Goal: Task Accomplishment & Management: Complete application form

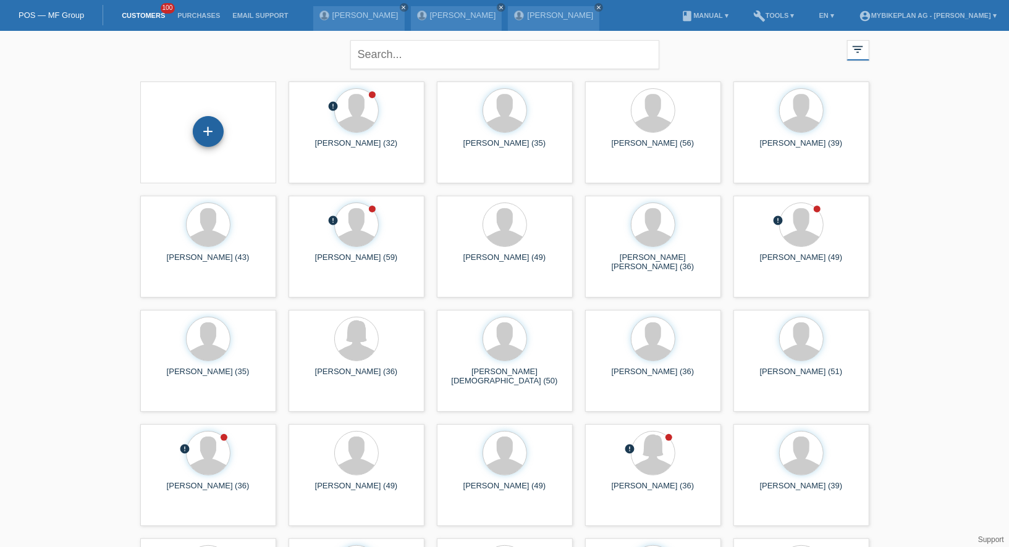
click at [203, 140] on div "+" at bounding box center [208, 131] width 31 height 31
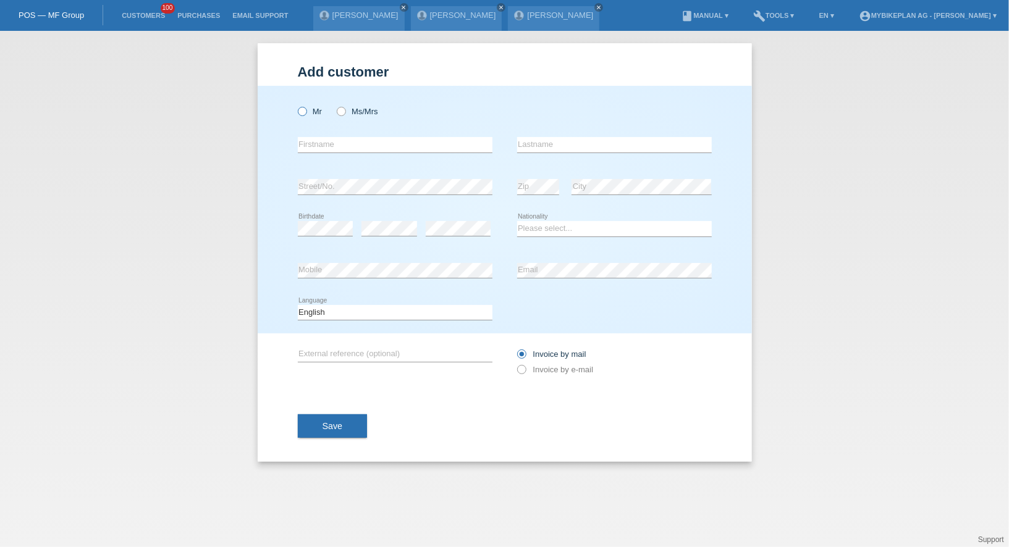
click at [295, 105] on icon at bounding box center [295, 105] width 0 height 0
click at [303, 115] on input "Mr" at bounding box center [302, 111] width 8 height 8
radio input "true"
click at [310, 131] on div "error Firstname" at bounding box center [395, 145] width 195 height 42
click at [310, 143] on input "text" at bounding box center [395, 144] width 195 height 15
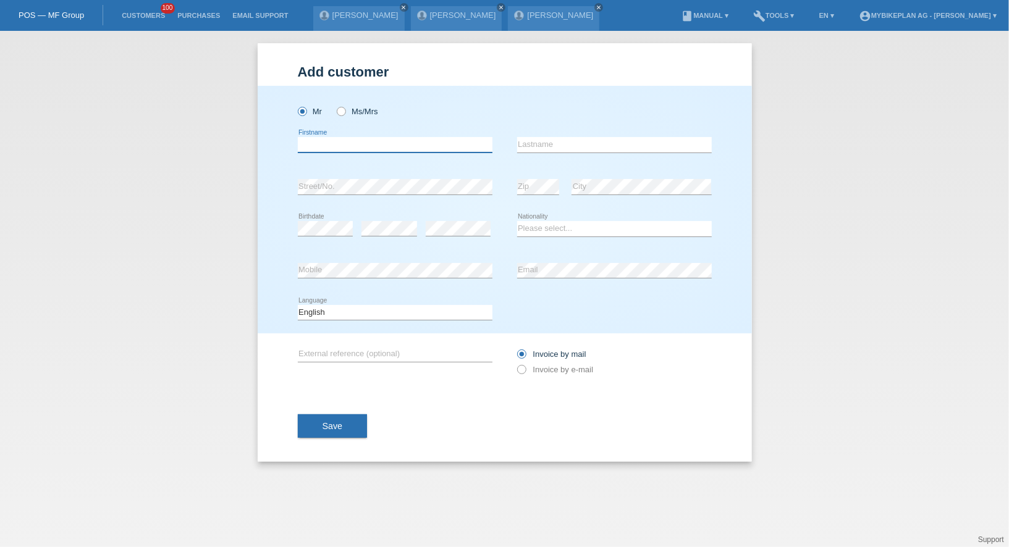
paste input "[PERSON_NAME]"
click at [347, 141] on input "[PERSON_NAME]" at bounding box center [395, 144] width 195 height 15
type input "Daniele"
paste input "Tiraboschi"
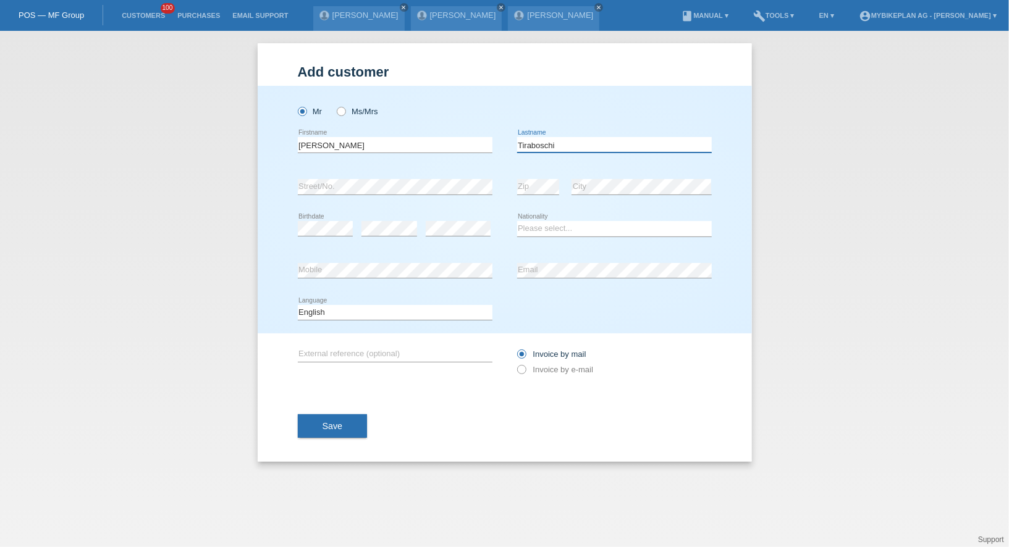
type input "Tiraboschi"
select select "CH"
click at [365, 309] on select "Deutsch Français Italiano English" at bounding box center [395, 312] width 195 height 15
select select "it"
click at [298, 305] on select "Deutsch Français Italiano English" at bounding box center [395, 312] width 195 height 15
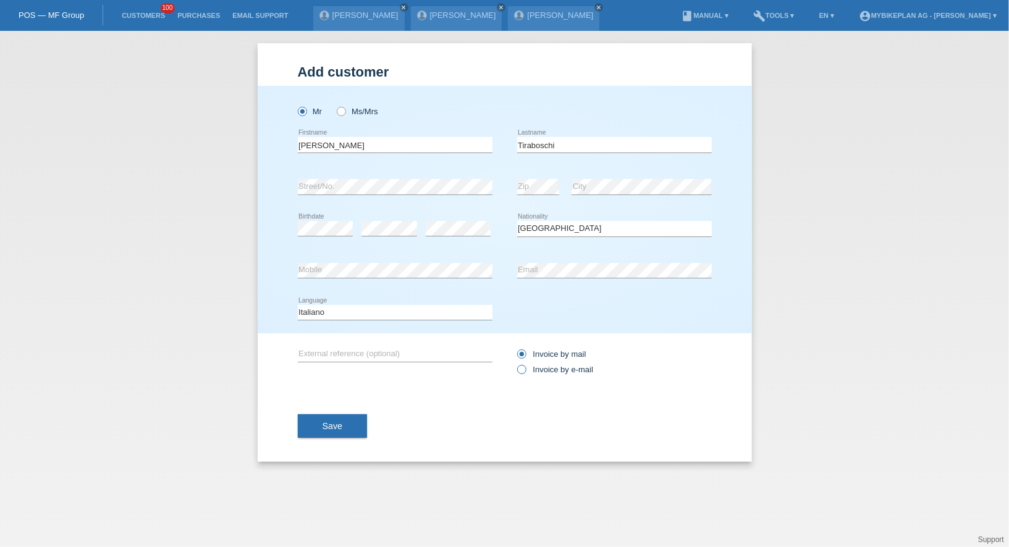
click at [540, 366] on label "Invoice by e-mail" at bounding box center [555, 369] width 77 height 9
click at [525, 366] on input "Invoice by e-mail" at bounding box center [521, 372] width 8 height 15
radio input "true"
click at [343, 441] on div "Save" at bounding box center [505, 426] width 414 height 72
click at [342, 430] on button "Save" at bounding box center [333, 426] width 70 height 23
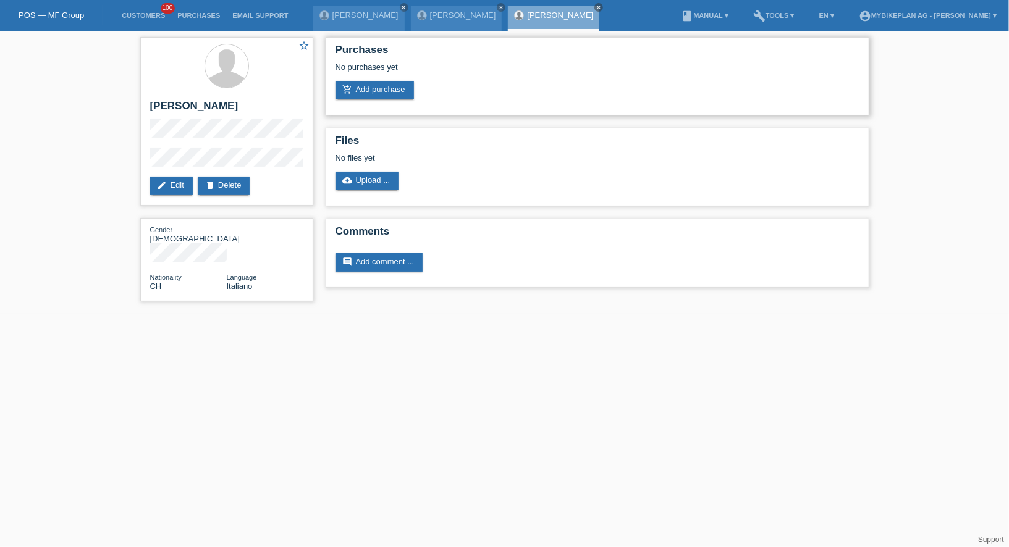
click at [358, 80] on div "No purchases yet" at bounding box center [597, 71] width 524 height 19
click at [359, 88] on link "add_shopping_cart Add purchase" at bounding box center [374, 90] width 78 height 19
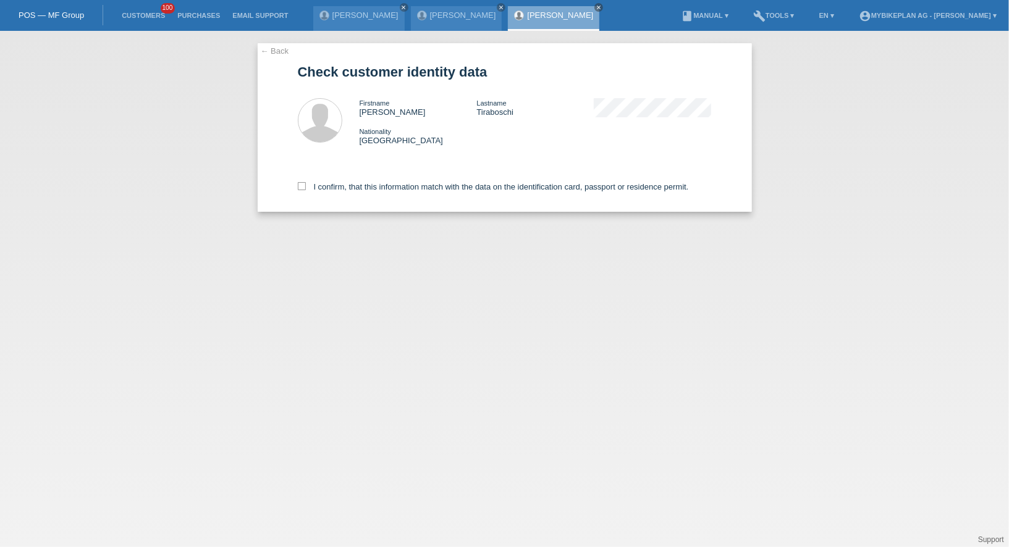
click at [374, 182] on div "I confirm, that this information match with the data on the identification card…" at bounding box center [505, 185] width 414 height 54
click at [373, 185] on label "I confirm, that this information match with the data on the identification card…" at bounding box center [493, 186] width 391 height 9
click at [306, 185] on input "I confirm, that this information match with the data on the identification card…" at bounding box center [302, 186] width 8 height 8
checkbox input "true"
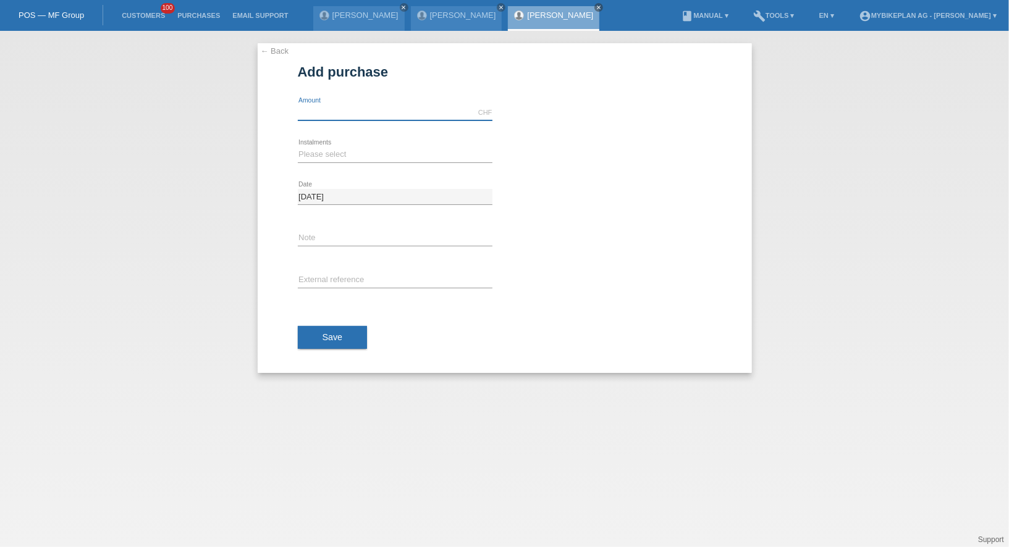
click at [369, 115] on input "text" at bounding box center [395, 112] width 195 height 15
type input "4299.00"
click at [325, 154] on select "Please select 6 instalments 12 instalments 18 instalments 24 instalments 36 ins…" at bounding box center [395, 154] width 195 height 15
select select "488"
click at [298, 147] on select "Please select 6 instalments 12 instalments 18 instalments 24 instalments 36 ins…" at bounding box center [395, 154] width 195 height 15
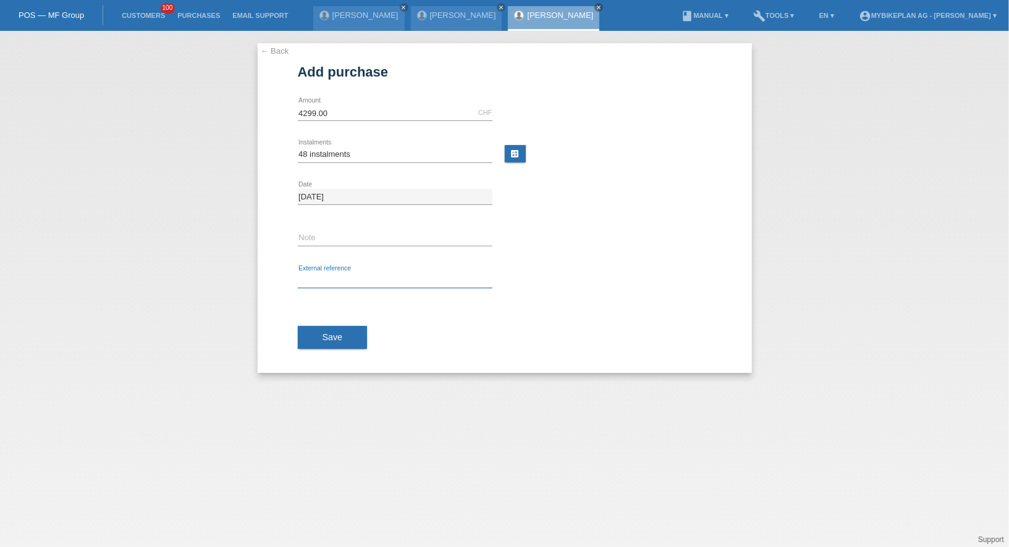
click at [317, 274] on input "text" at bounding box center [395, 280] width 195 height 15
paste input "45303664028"
type input "45303664028"
click at [319, 330] on button "Save" at bounding box center [333, 337] width 70 height 23
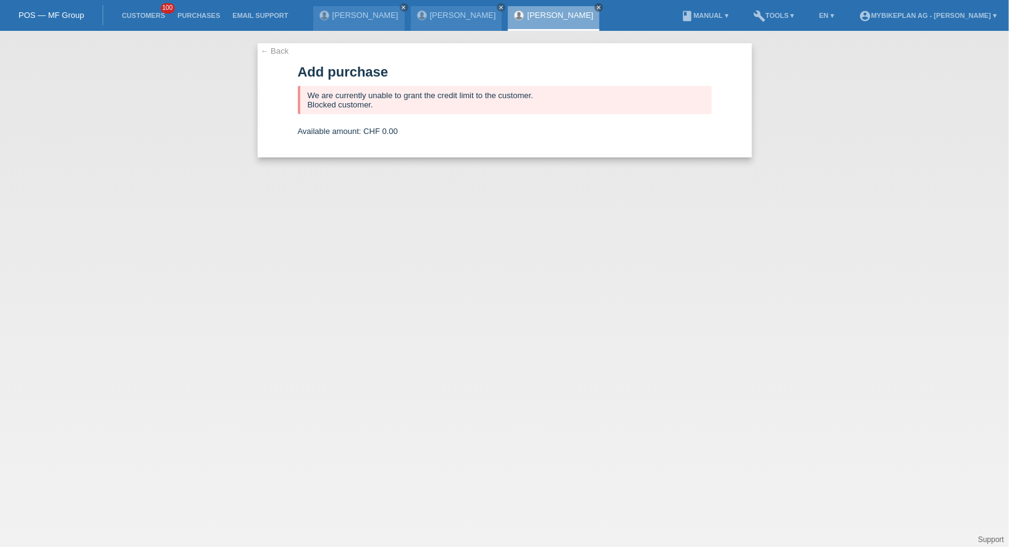
click at [145, 11] on li "Customers 100" at bounding box center [144, 16] width 56 height 32
click at [146, 17] on link "Customers" at bounding box center [144, 15] width 56 height 7
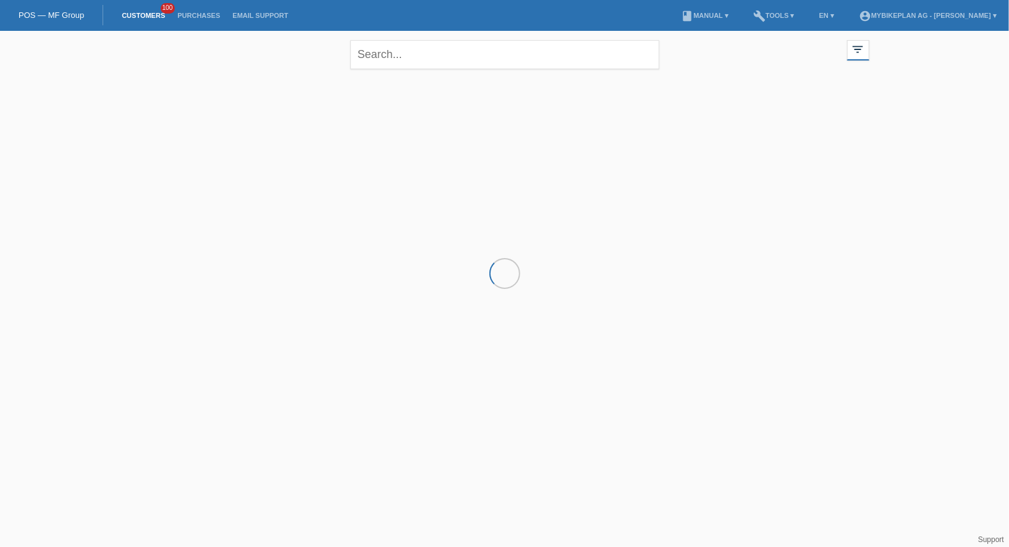
click at [253, 122] on div at bounding box center [504, 137] width 741 height 124
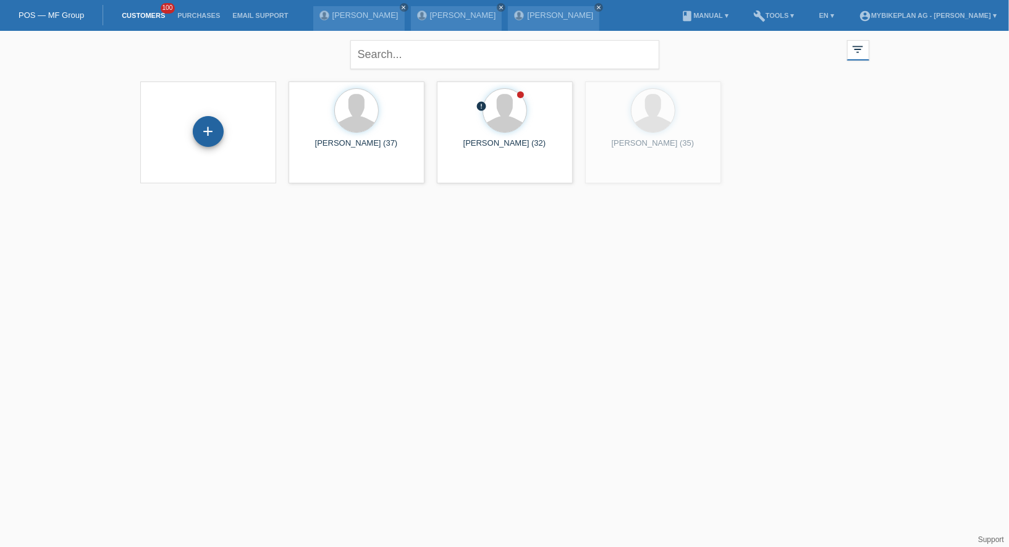
click at [209, 124] on div "+" at bounding box center [208, 131] width 31 height 31
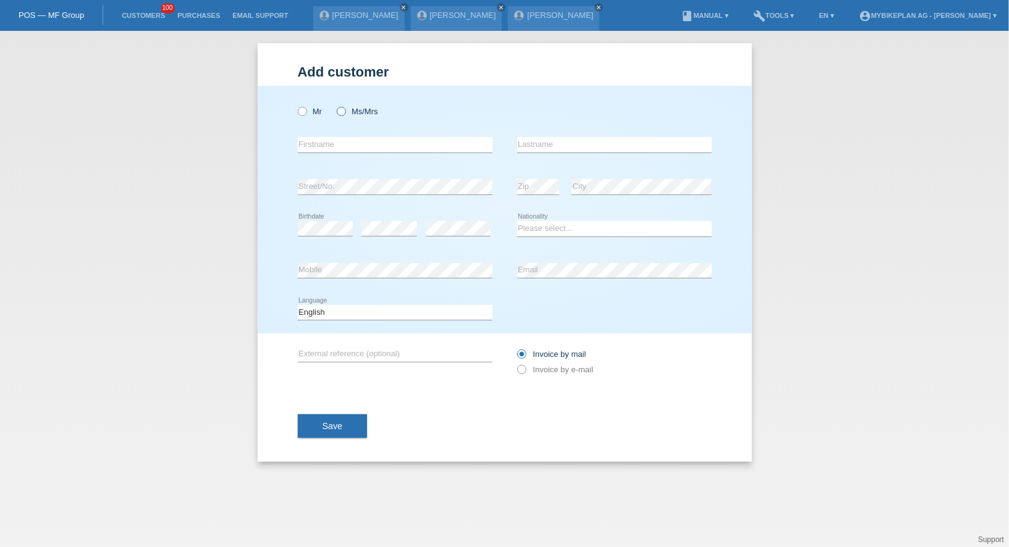
click at [334, 105] on icon at bounding box center [334, 105] width 0 height 0
click at [339, 114] on input "Ms/Mrs" at bounding box center [341, 111] width 8 height 8
radio input "true"
click at [339, 138] on input "text" at bounding box center [395, 144] width 195 height 15
paste input "[PERSON_NAME]"
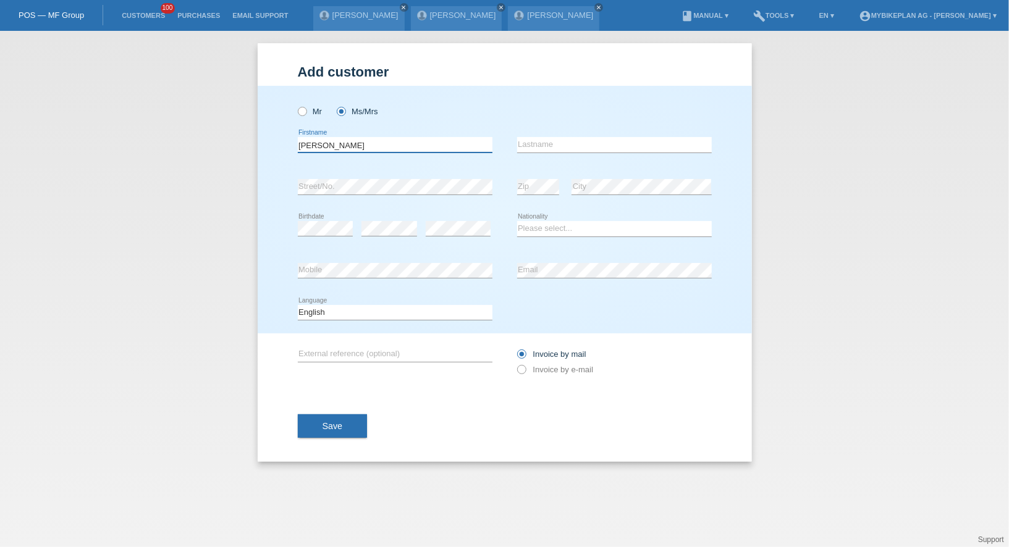
click at [328, 143] on input "[PERSON_NAME]" at bounding box center [395, 144] width 195 height 15
type input "Eva"
paste input "Ayemou"
type input "Ayemou"
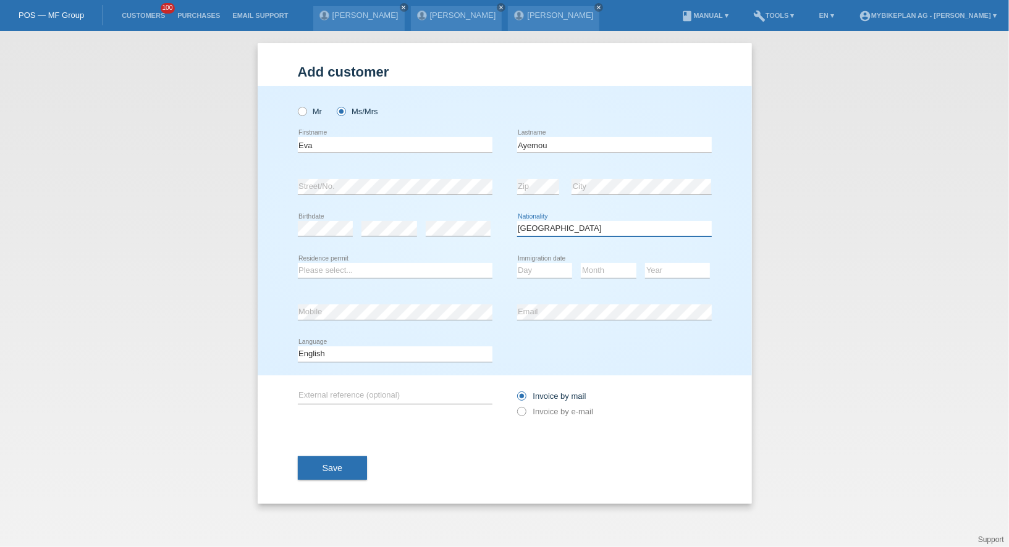
click at [566, 227] on select "Please select... Switzerland Austria Germany Liechtenstein ------------ Afghani…" at bounding box center [614, 228] width 195 height 15
click at [546, 226] on select "Please select... Switzerland Austria Germany Liechtenstein ------------ Afghani…" at bounding box center [614, 228] width 195 height 15
select select "CI"
click at [517, 221] on select "Please select... Switzerland Austria Germany Liechtenstein ------------ Afghani…" at bounding box center [614, 228] width 195 height 15
select select "C"
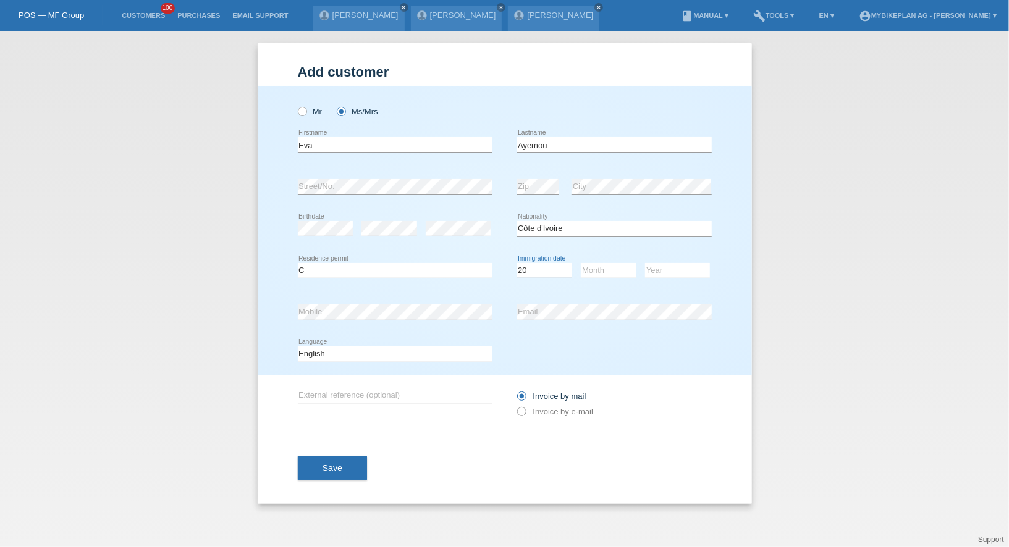
select select "26"
select select "10"
select select "2006"
click at [381, 340] on div "Deutsch Français Italiano English error Language" at bounding box center [395, 355] width 195 height 42
click at [379, 345] on div "Deutsch Français Italiano English error Language" at bounding box center [395, 355] width 195 height 42
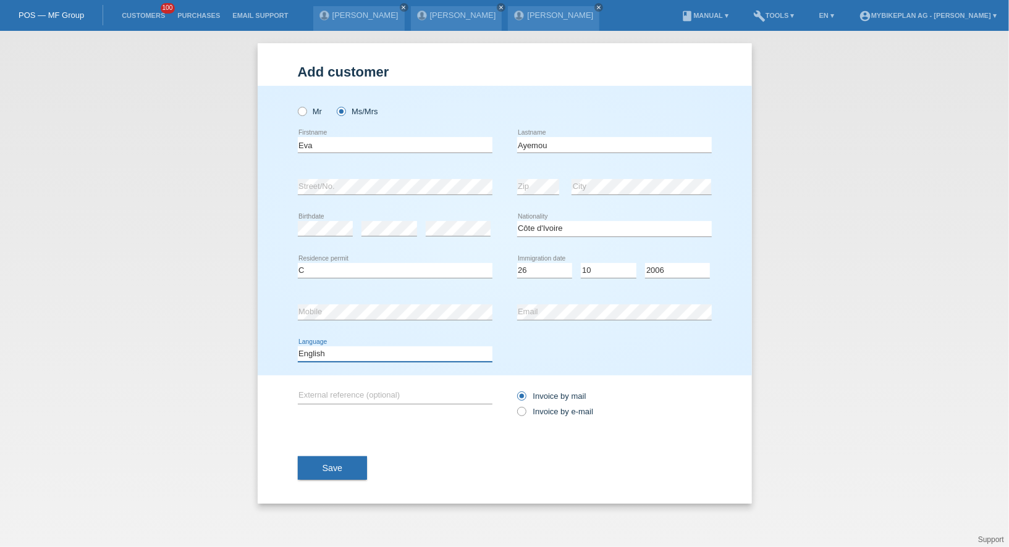
click at [373, 357] on select "Deutsch Français Italiano English" at bounding box center [395, 354] width 195 height 15
select select "de"
click at [298, 347] on select "Deutsch Français Italiano English" at bounding box center [395, 354] width 195 height 15
click at [570, 419] on div "Invoice by mail Invoice by e-mail" at bounding box center [614, 404] width 195 height 57
click at [569, 413] on label "Invoice by e-mail" at bounding box center [555, 411] width 77 height 9
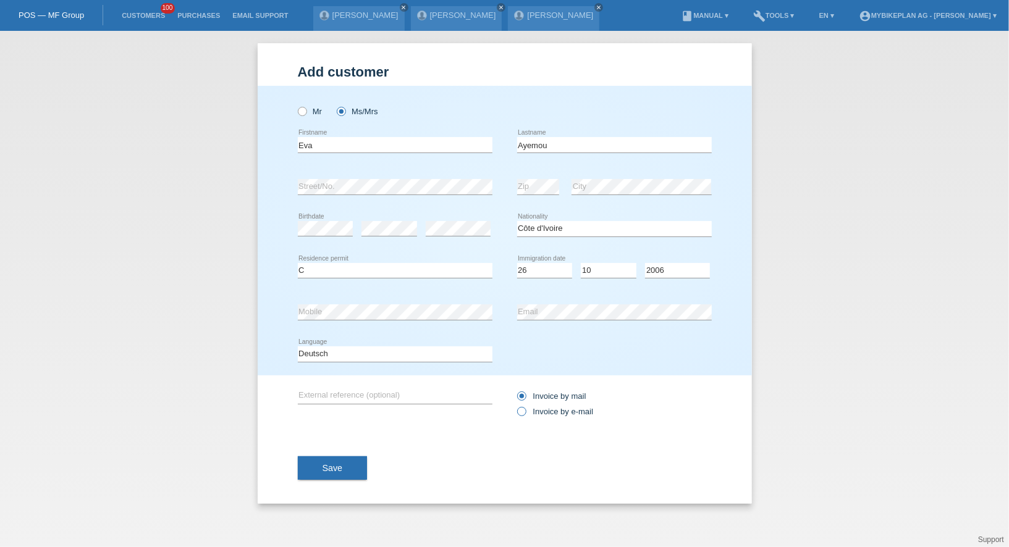
click at [525, 413] on input "Invoice by e-mail" at bounding box center [521, 414] width 8 height 15
radio input "true"
click at [332, 478] on button "Save" at bounding box center [333, 468] width 70 height 23
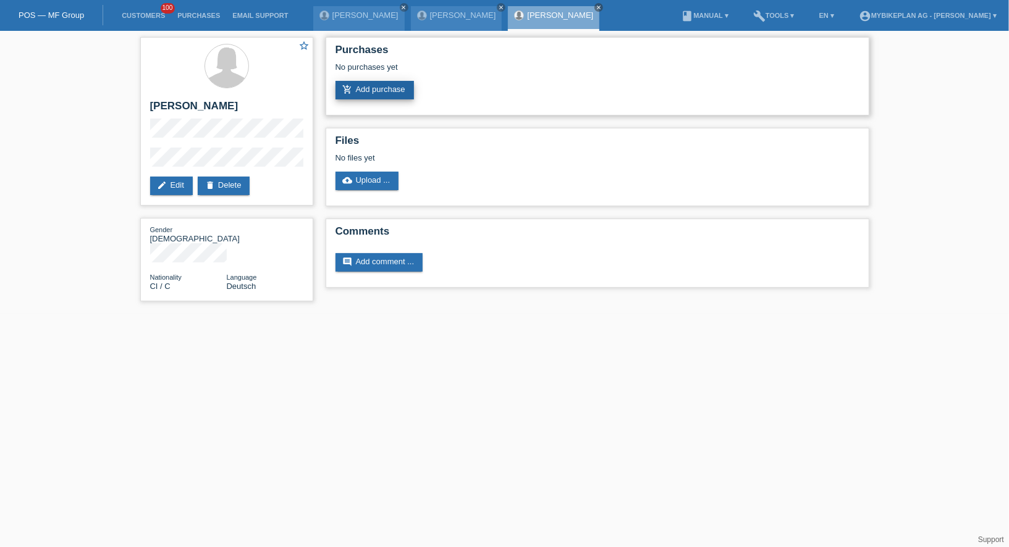
click at [394, 95] on link "add_shopping_cart Add purchase" at bounding box center [374, 90] width 78 height 19
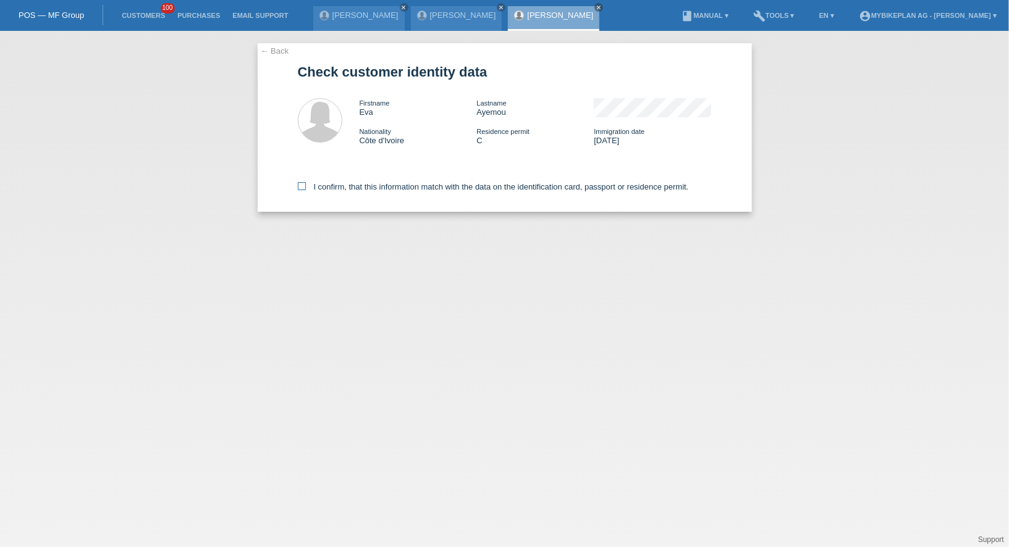
click at [368, 185] on label "I confirm, that this information match with the data on the identification card…" at bounding box center [493, 186] width 391 height 9
click at [306, 185] on input "I confirm, that this information match with the data on the identification card…" at bounding box center [302, 186] width 8 height 8
checkbox input "true"
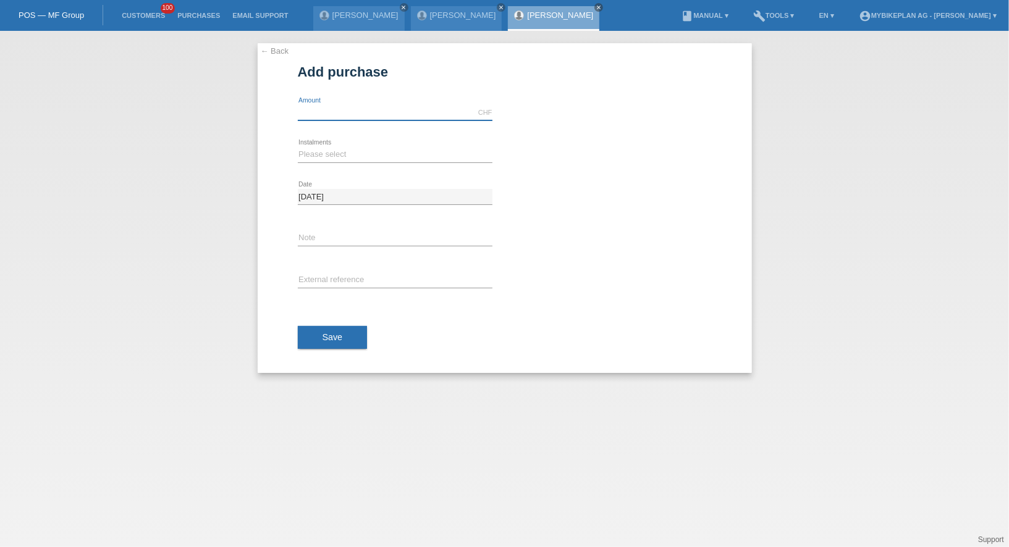
click at [340, 116] on input "text" at bounding box center [395, 112] width 195 height 15
type input "4999.00"
click at [319, 158] on select "Please select 6 instalments 12 instalments 18 instalments 24 instalments 36 ins…" at bounding box center [395, 154] width 195 height 15
select select "487"
click at [298, 147] on select "Please select 6 instalments 12 instalments 18 instalments 24 instalments 36 ins…" at bounding box center [395, 154] width 195 height 15
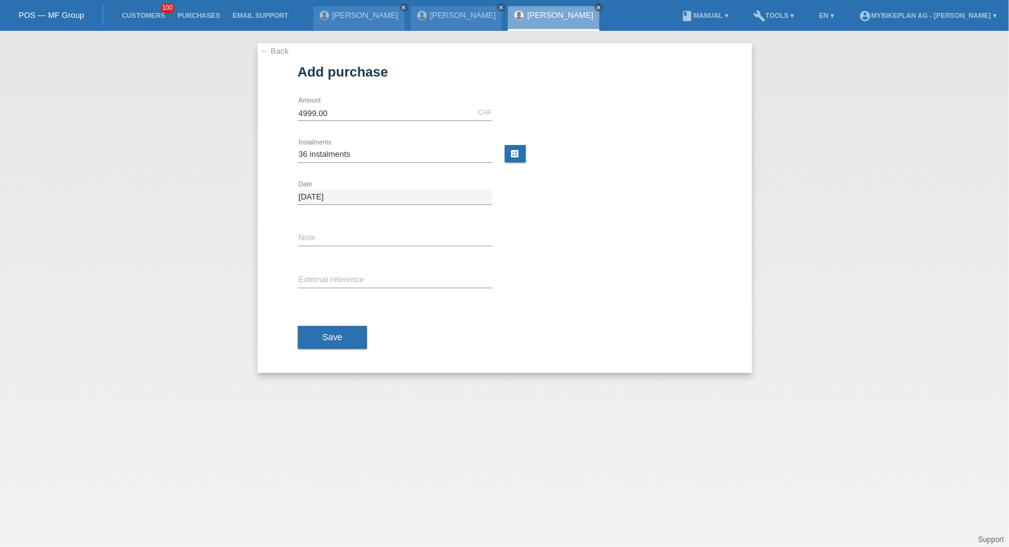
click at [331, 263] on div "error External reference" at bounding box center [395, 281] width 195 height 42
click at [329, 277] on input "text" at bounding box center [395, 280] width 195 height 15
paste input "45303664029"
type input "45303664029"
click at [326, 333] on span "Save" at bounding box center [332, 337] width 20 height 10
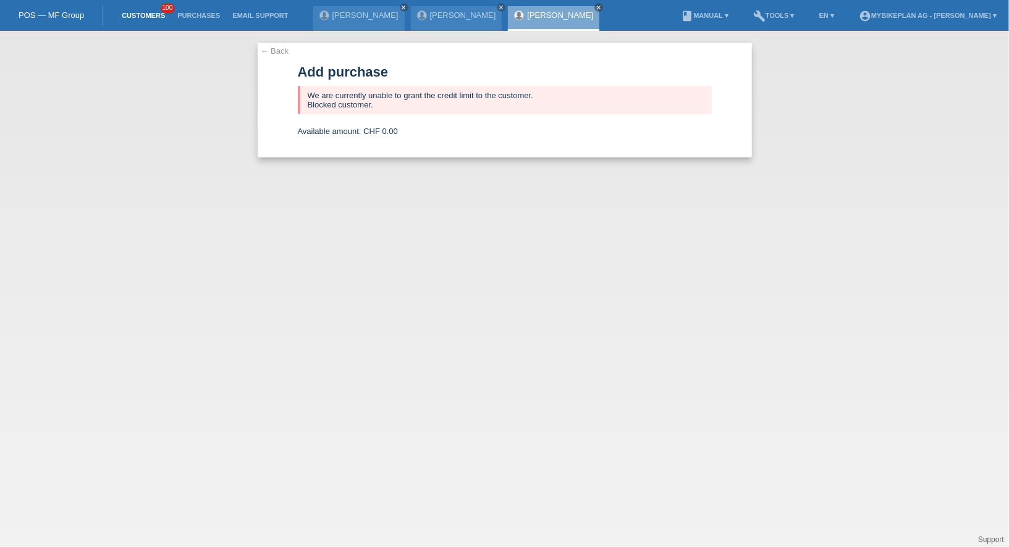
click at [154, 15] on link "Customers" at bounding box center [144, 15] width 56 height 7
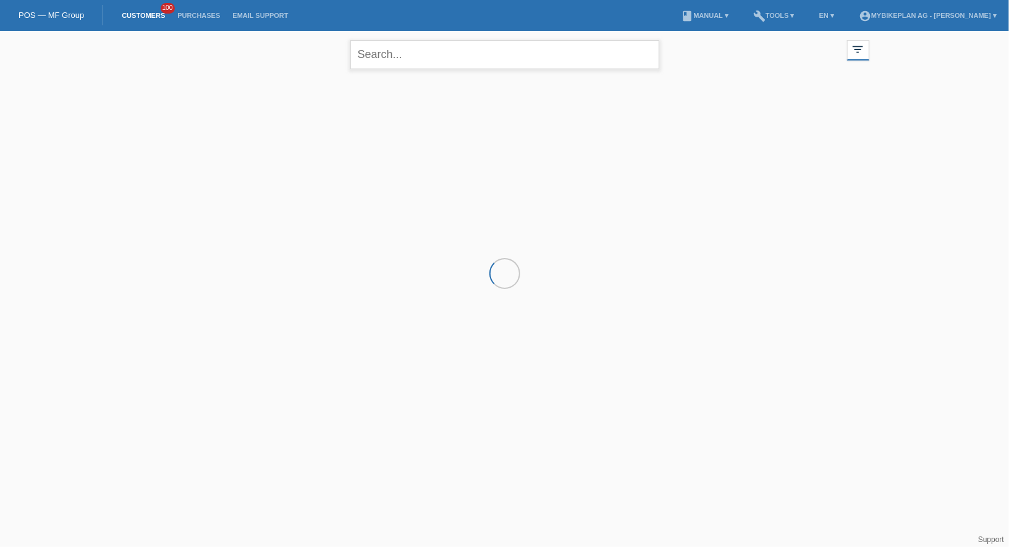
click at [404, 59] on input "text" at bounding box center [504, 54] width 309 height 29
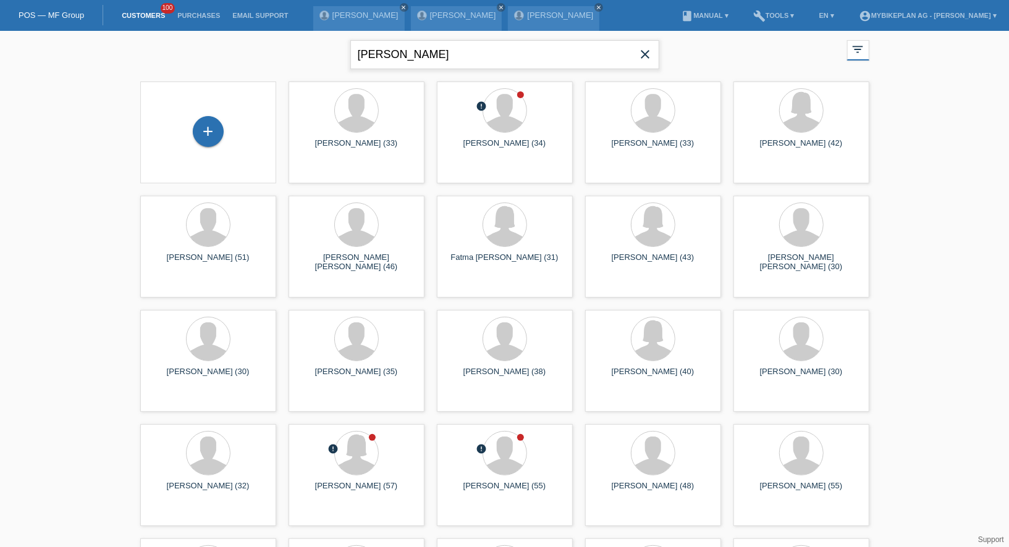
click at [426, 64] on input "[PERSON_NAME]" at bounding box center [504, 54] width 309 height 29
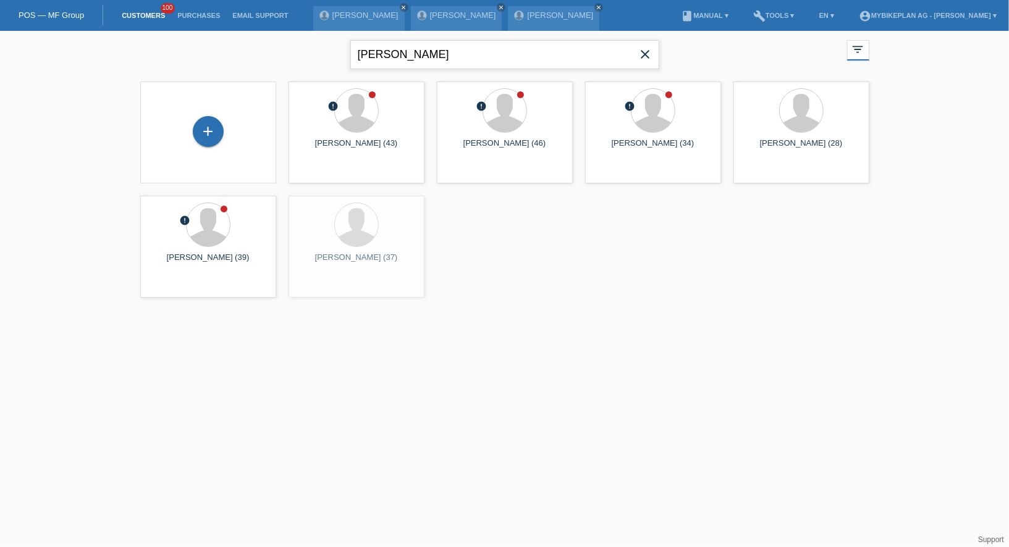
type input "[PERSON_NAME]"
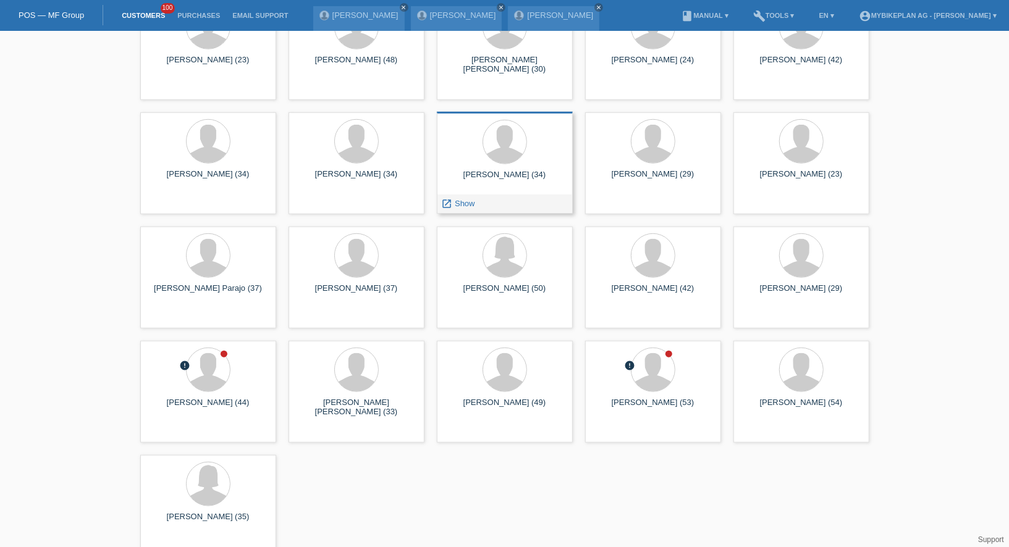
scroll to position [524, 0]
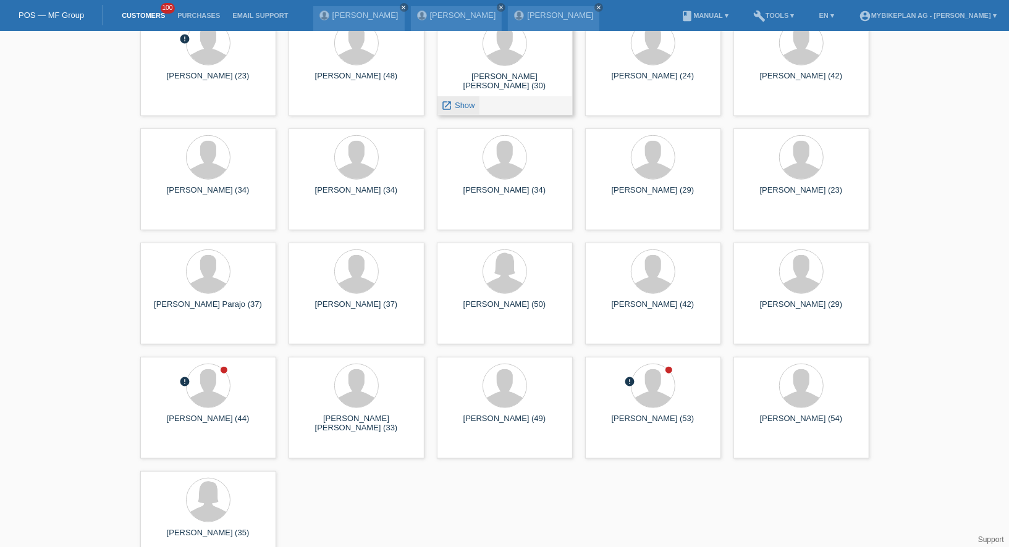
click at [455, 106] on span "Show" at bounding box center [465, 105] width 20 height 9
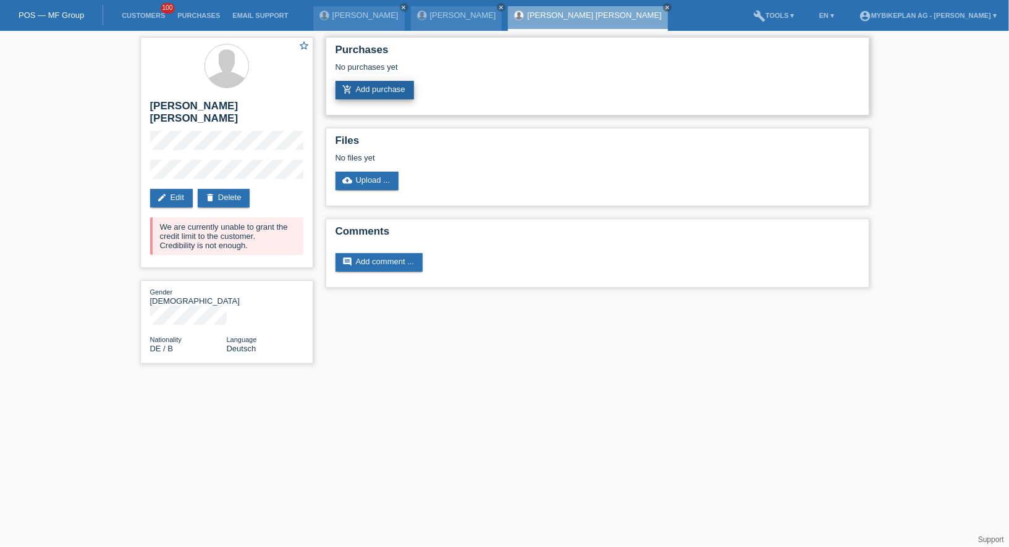
click at [388, 91] on link "add_shopping_cart Add purchase" at bounding box center [374, 90] width 78 height 19
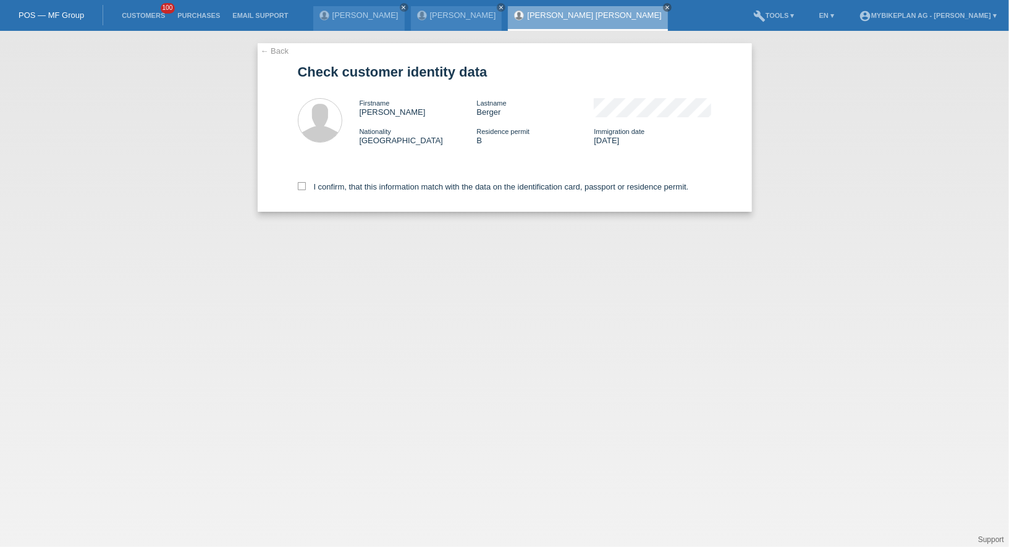
click at [275, 43] on div "← Back Check customer identity data Firstname [PERSON_NAME] Lastname [PERSON_NA…" at bounding box center [505, 127] width 494 height 169
click at [306, 187] on label "I confirm, that this information match with the data on the identification card…" at bounding box center [493, 186] width 391 height 9
click at [306, 187] on input "I confirm, that this information match with the data on the identification card…" at bounding box center [302, 186] width 8 height 8
checkbox input "true"
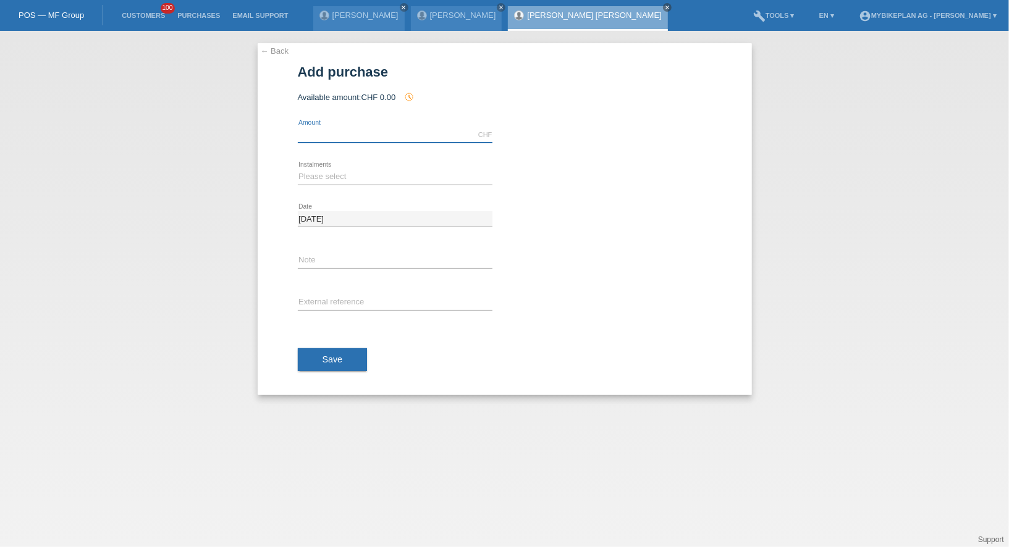
click at [341, 134] on input "text" at bounding box center [395, 134] width 195 height 15
type input "7999.00"
click at [308, 177] on select "Please select 6 instalments 12 instalments 18 instalments 24 instalments 36 ins…" at bounding box center [395, 176] width 195 height 15
select select "488"
click at [298, 169] on select "Please select 6 instalments 12 instalments 18 instalments 24 instalments 36 ins…" at bounding box center [395, 176] width 195 height 15
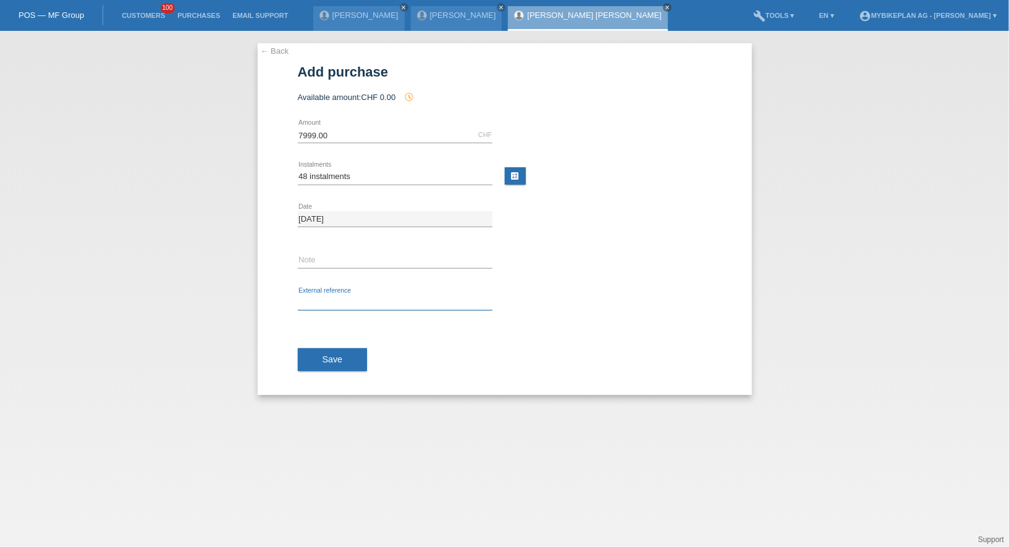
click at [327, 296] on input "text" at bounding box center [395, 302] width 195 height 15
paste input "45303664030"
type input "45303664030"
click at [323, 352] on button "Save" at bounding box center [333, 359] width 70 height 23
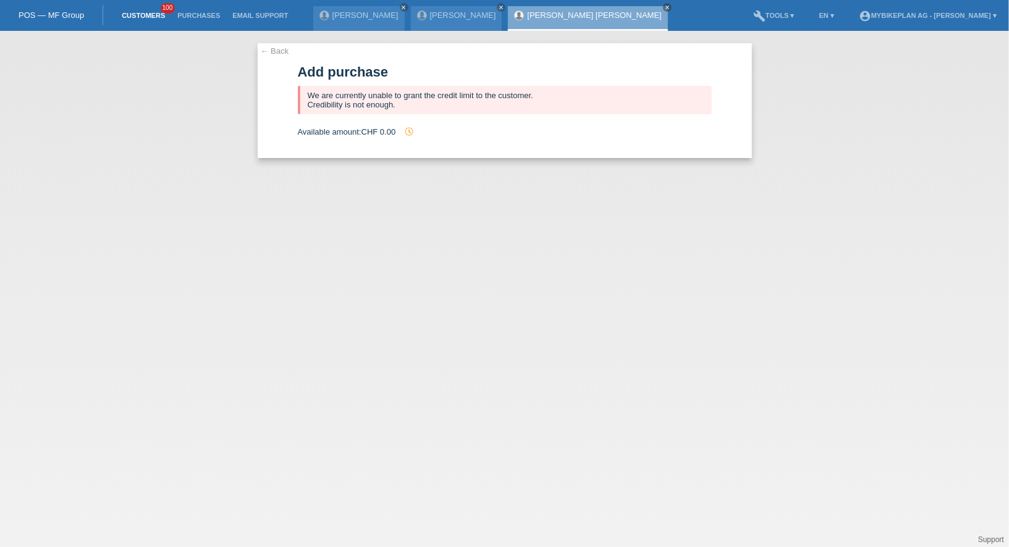
click at [146, 12] on link "Customers" at bounding box center [144, 15] width 56 height 7
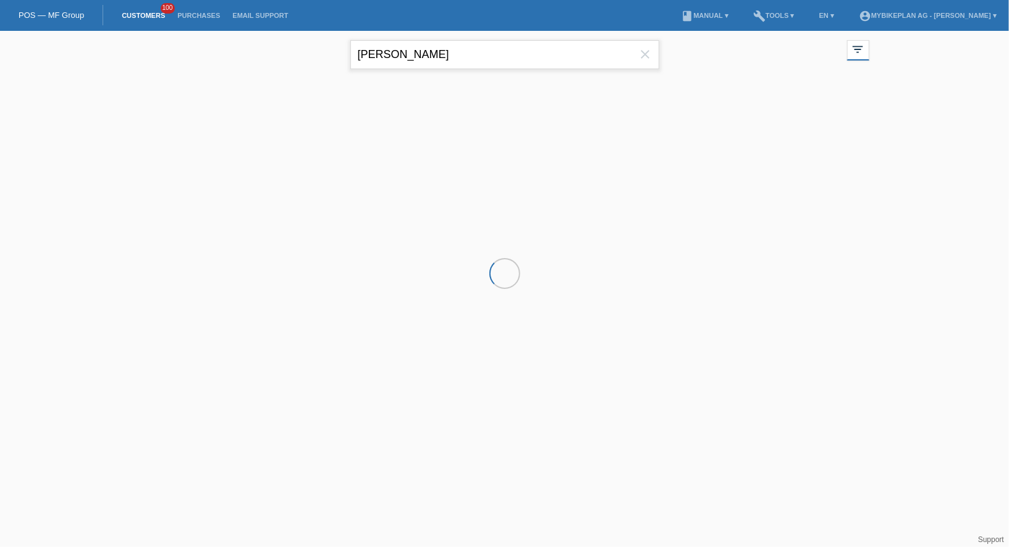
click at [469, 65] on input "[PERSON_NAME]" at bounding box center [504, 54] width 309 height 29
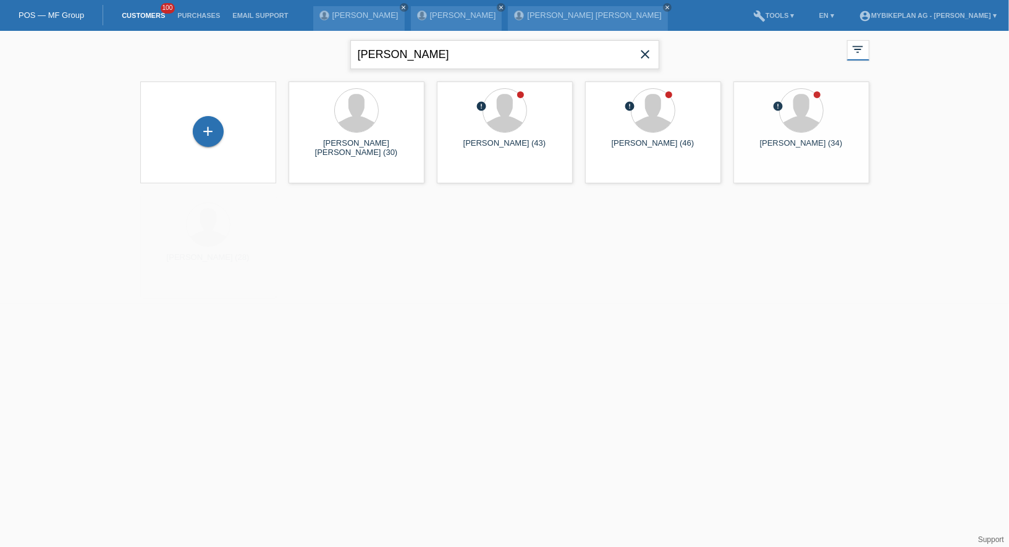
type input "[PERSON_NAME]"
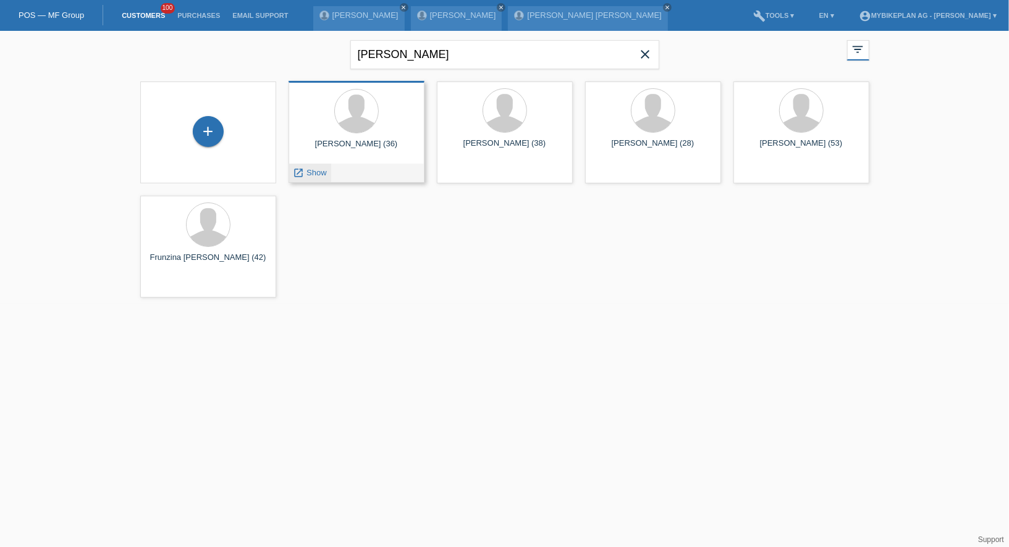
click at [313, 175] on span "Show" at bounding box center [316, 172] width 20 height 9
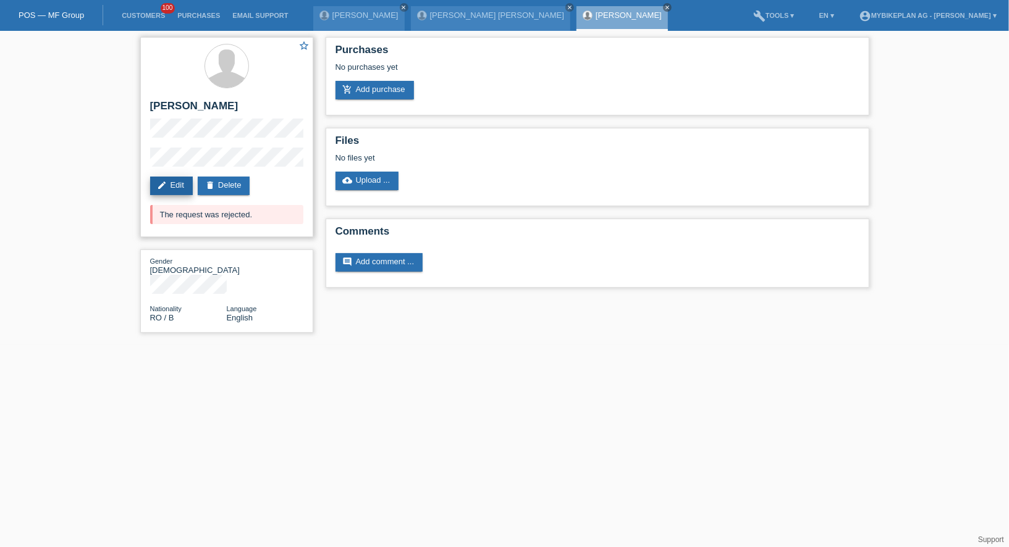
click at [158, 188] on icon "edit" at bounding box center [163, 185] width 10 height 10
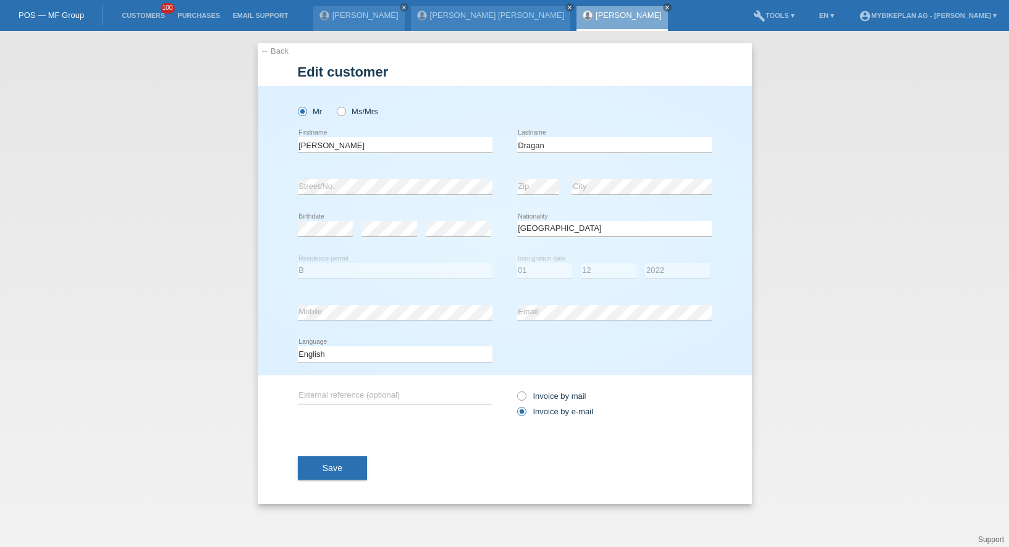
select select "RO"
select select "B"
select select "01"
select select "12"
select select "2022"
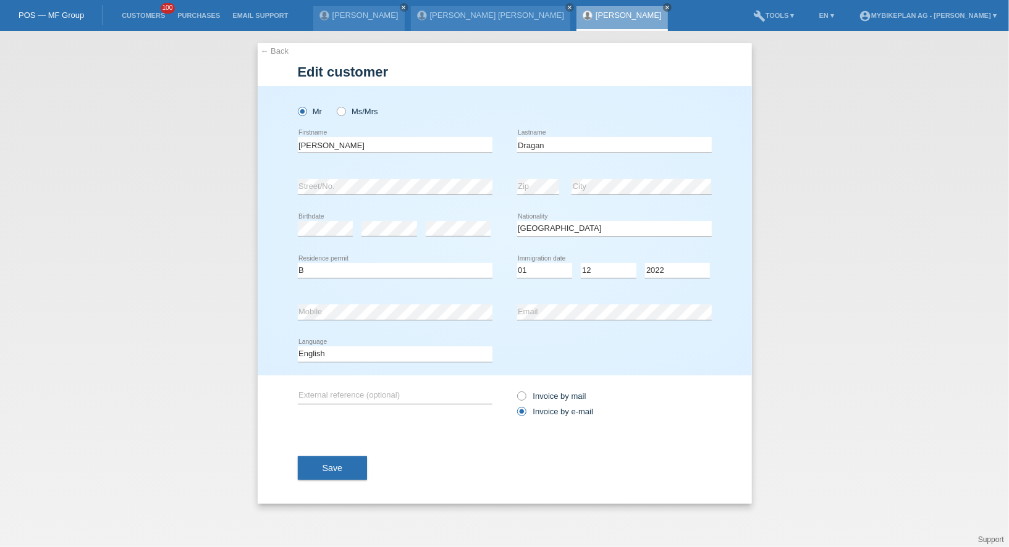
click at [319, 484] on div "Save" at bounding box center [505, 468] width 414 height 72
click at [327, 469] on span "Save" at bounding box center [332, 468] width 20 height 10
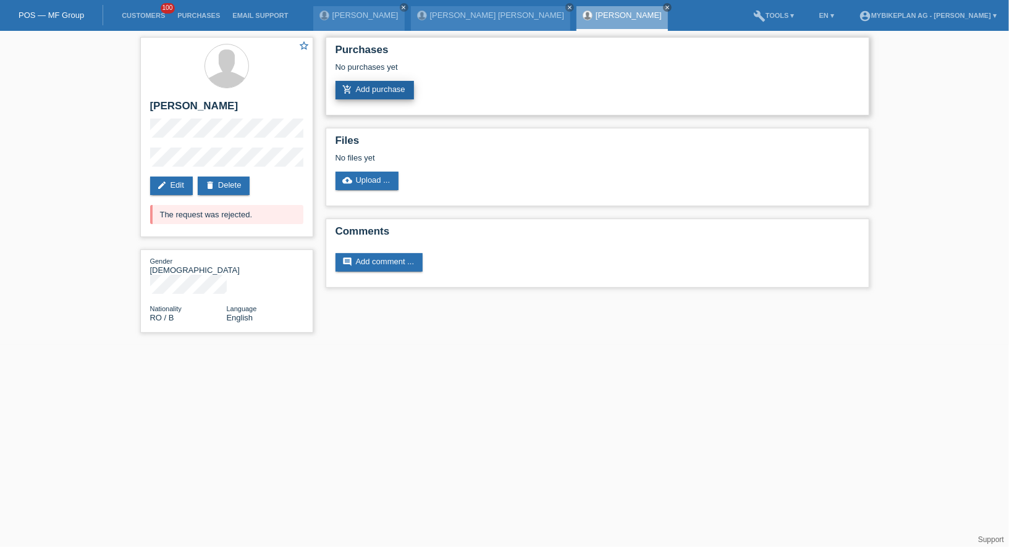
click at [379, 88] on link "add_shopping_cart Add purchase" at bounding box center [374, 90] width 78 height 19
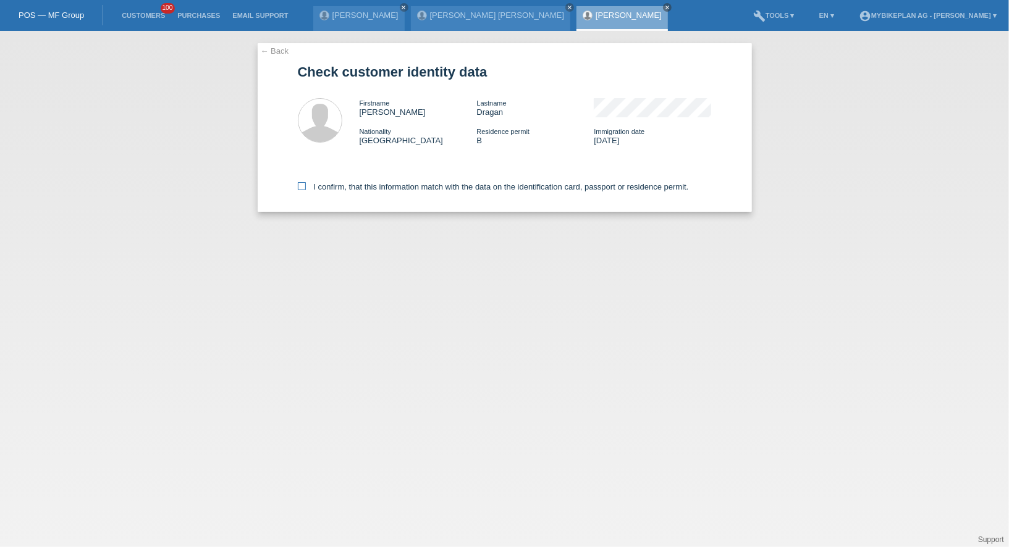
click at [318, 185] on label "I confirm, that this information match with the data on the identification card…" at bounding box center [493, 186] width 391 height 9
click at [306, 185] on input "I confirm, that this information match with the data on the identification card…" at bounding box center [302, 186] width 8 height 8
checkbox input "true"
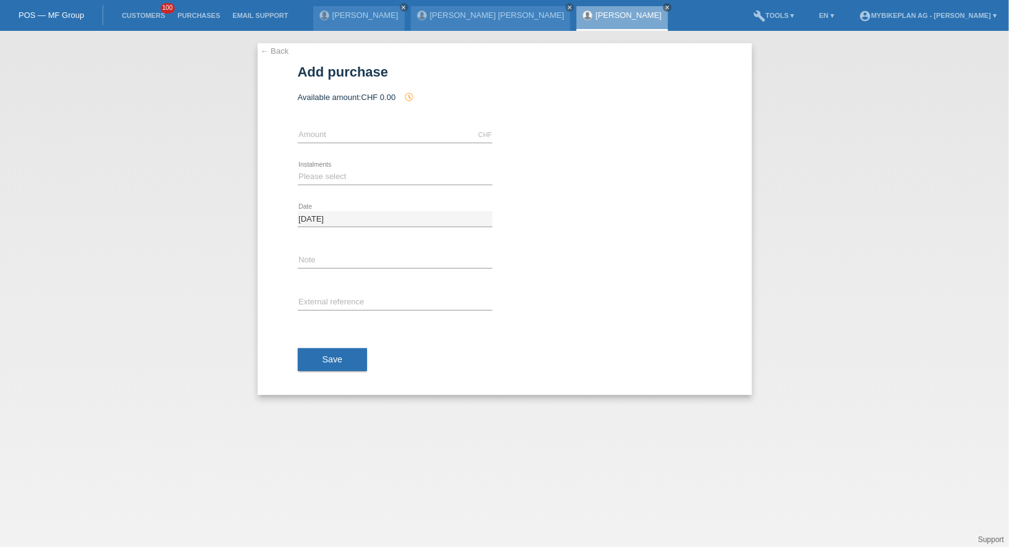
click at [359, 126] on div "CHF error Amount" at bounding box center [395, 135] width 195 height 42
click at [359, 130] on input "text" at bounding box center [395, 134] width 195 height 15
type input "4490.00"
click at [319, 173] on select "Please select 6 instalments 12 instalments 18 instalments 24 instalments 36 ins…" at bounding box center [395, 176] width 195 height 15
select select "487"
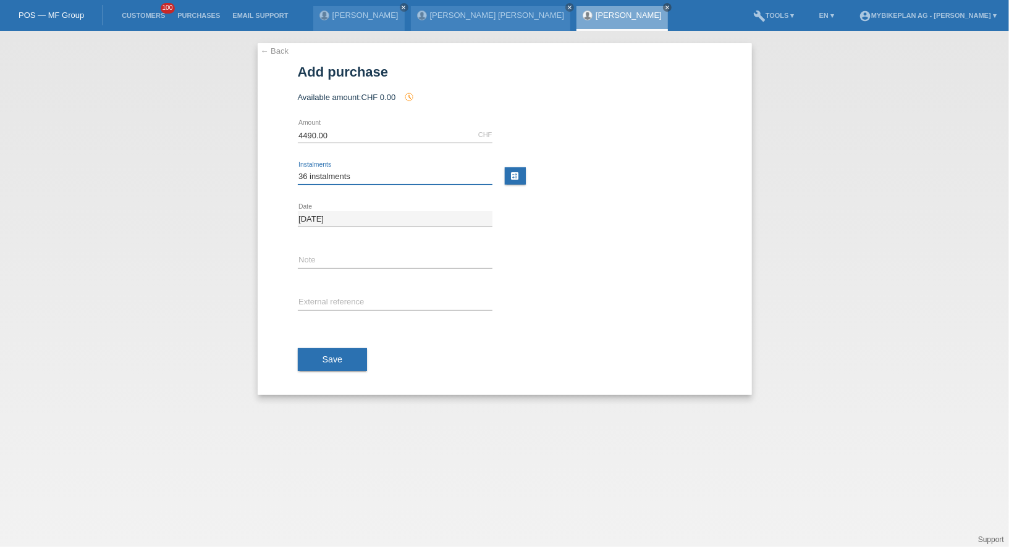
click at [298, 169] on select "Please select 6 instalments 12 instalments 18 instalments 24 instalments 36 ins…" at bounding box center [395, 176] width 195 height 15
click at [313, 288] on div "error External reference" at bounding box center [395, 303] width 195 height 42
click at [313, 306] on input "text" at bounding box center [395, 302] width 195 height 15
paste input "45303664031"
type input "45303664031"
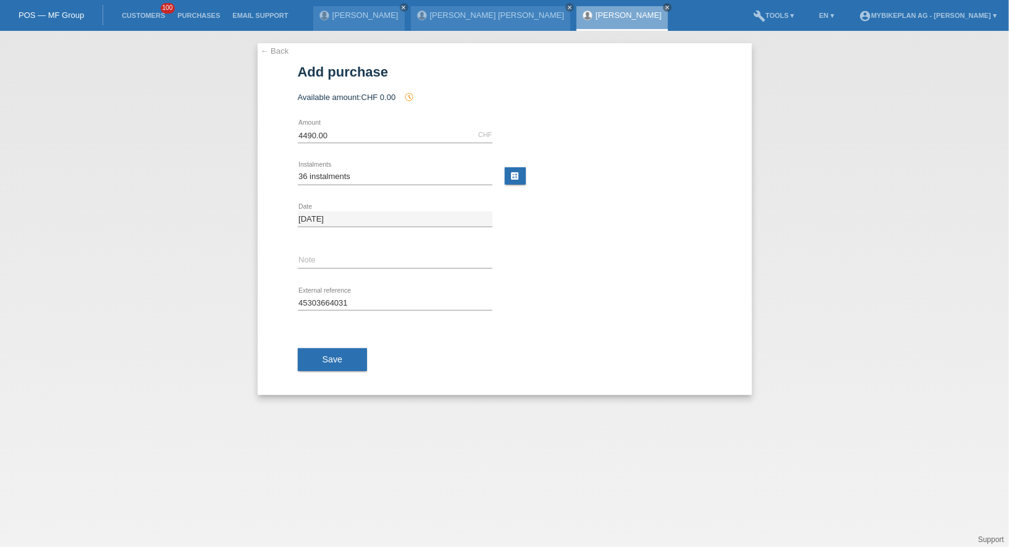
click at [321, 373] on div "Save" at bounding box center [505, 360] width 414 height 72
click at [327, 364] on button "Save" at bounding box center [333, 359] width 70 height 23
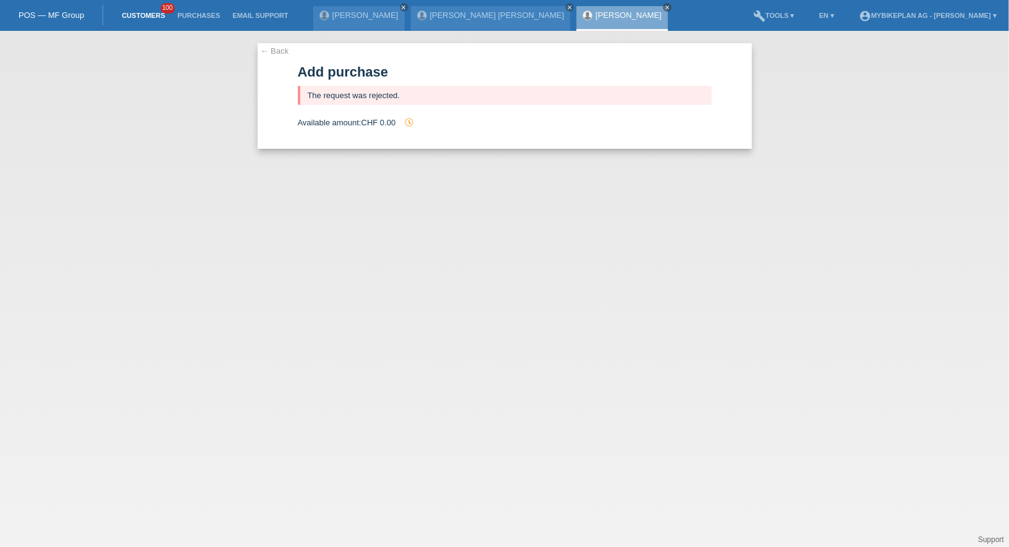
click at [135, 13] on link "Customers" at bounding box center [144, 15] width 56 height 7
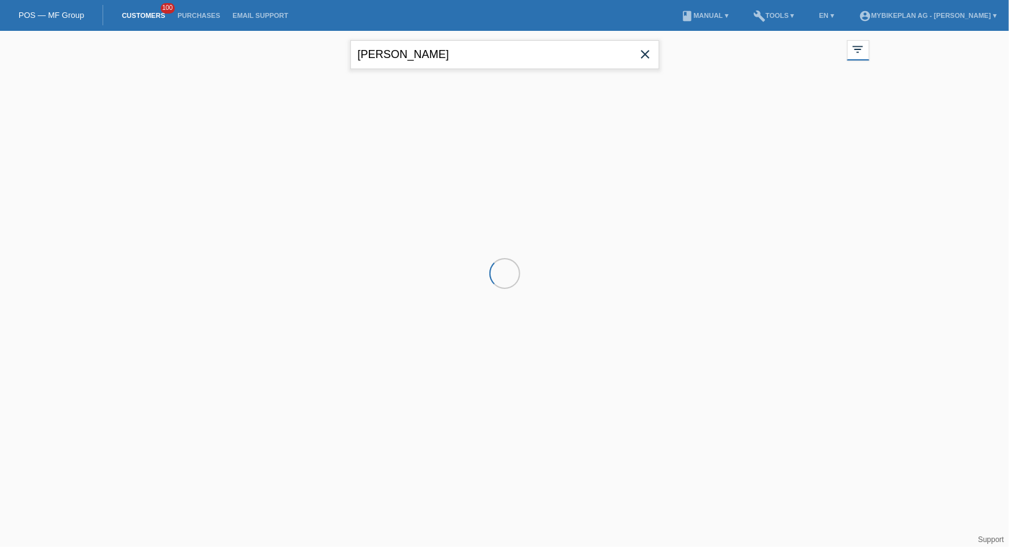
click at [452, 59] on input "[PERSON_NAME]" at bounding box center [504, 54] width 309 height 29
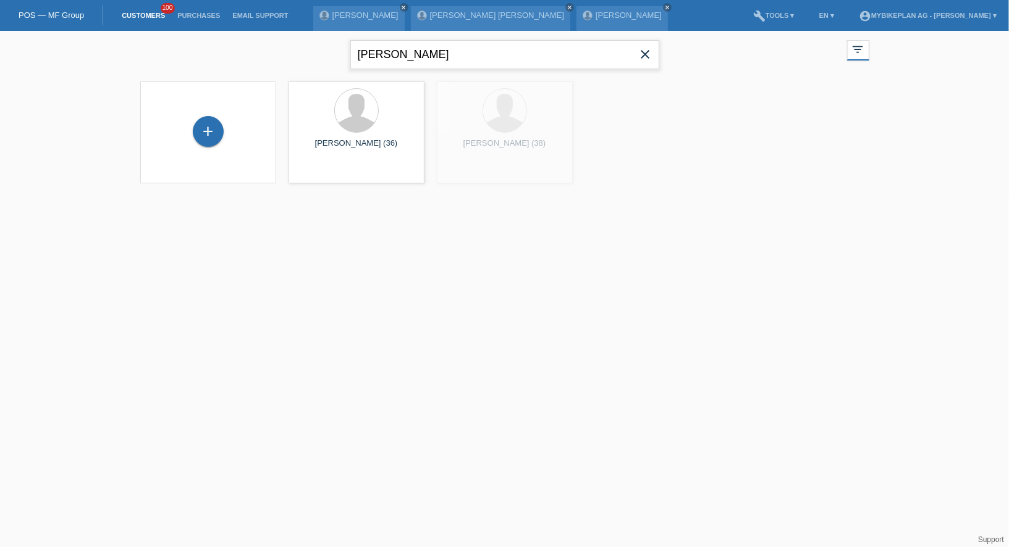
click at [452, 59] on input "[PERSON_NAME]" at bounding box center [504, 54] width 309 height 29
click at [452, 59] on input "ionel" at bounding box center [504, 54] width 309 height 29
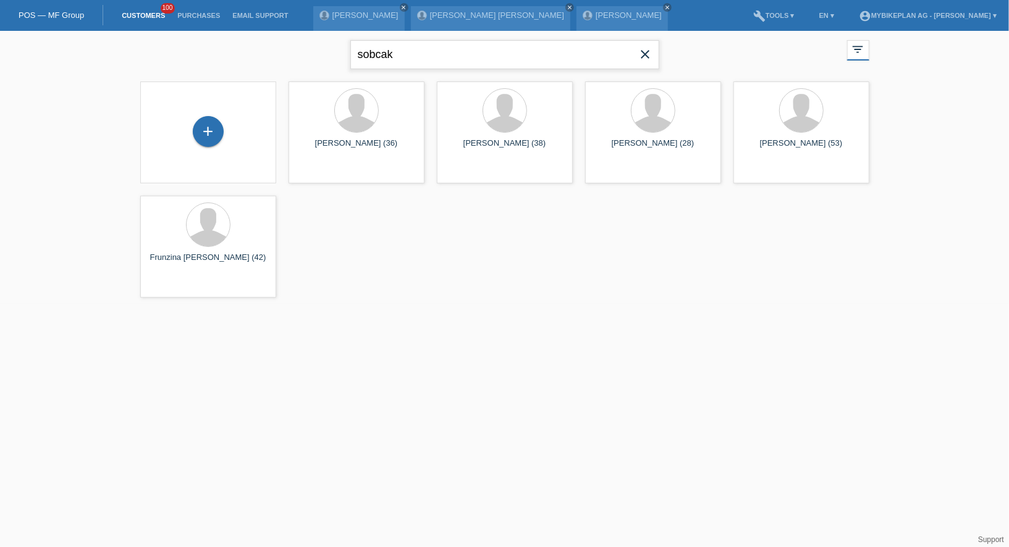
type input "sobcak"
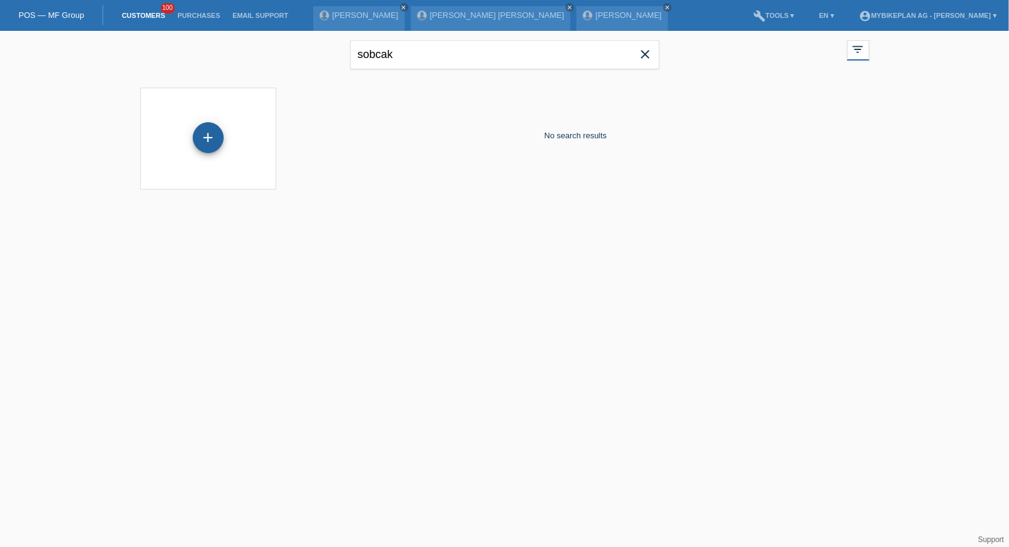
click at [208, 129] on div "+" at bounding box center [208, 137] width 31 height 31
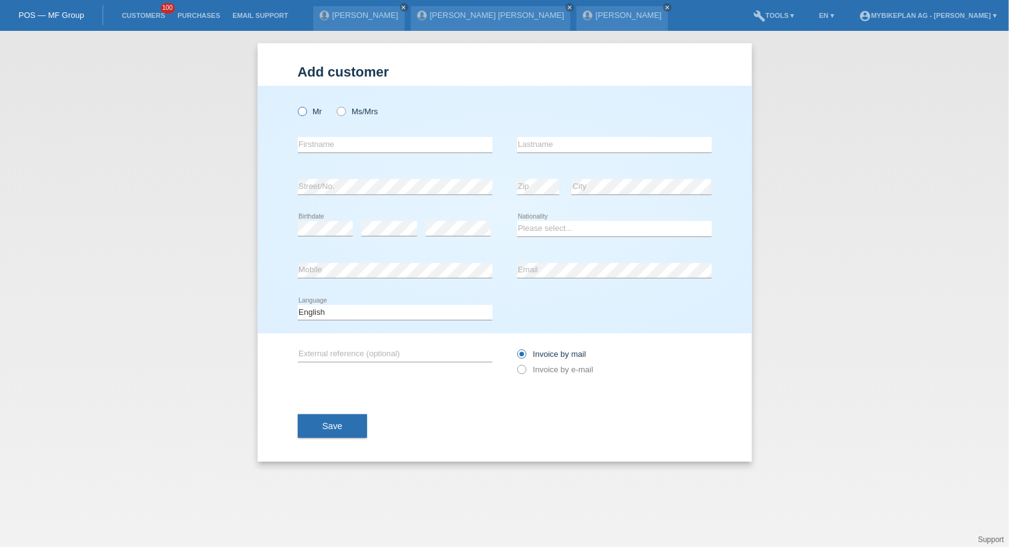
click at [295, 105] on icon at bounding box center [295, 105] width 0 height 0
click at [300, 113] on input "Mr" at bounding box center [302, 111] width 8 height 8
radio input "true"
click at [313, 147] on input "text" at bounding box center [395, 144] width 195 height 15
paste input "[PERSON_NAME]"
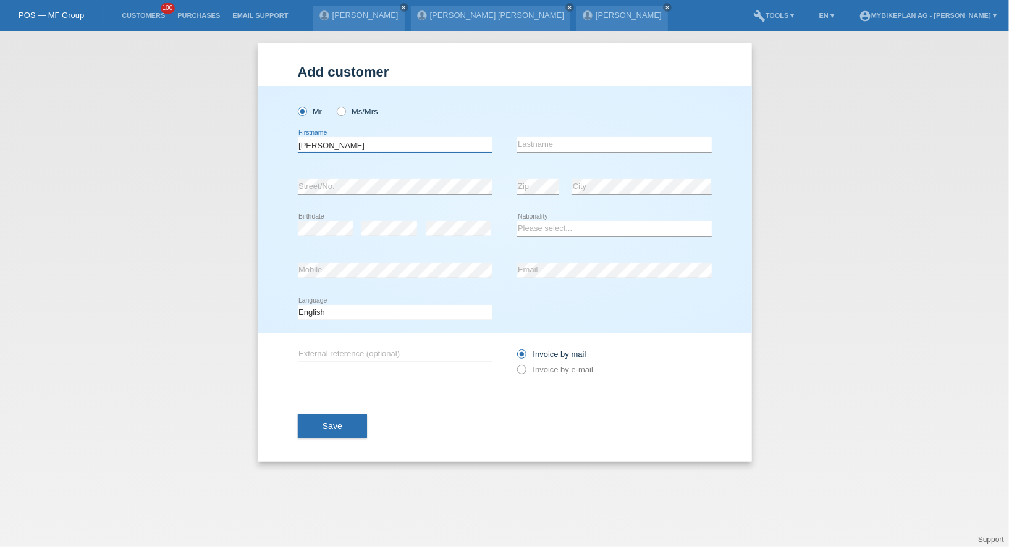
click at [333, 147] on input "[PERSON_NAME]" at bounding box center [395, 144] width 195 height 15
type input "Tomas"
paste input "Sobcak"
type input "Sobcak"
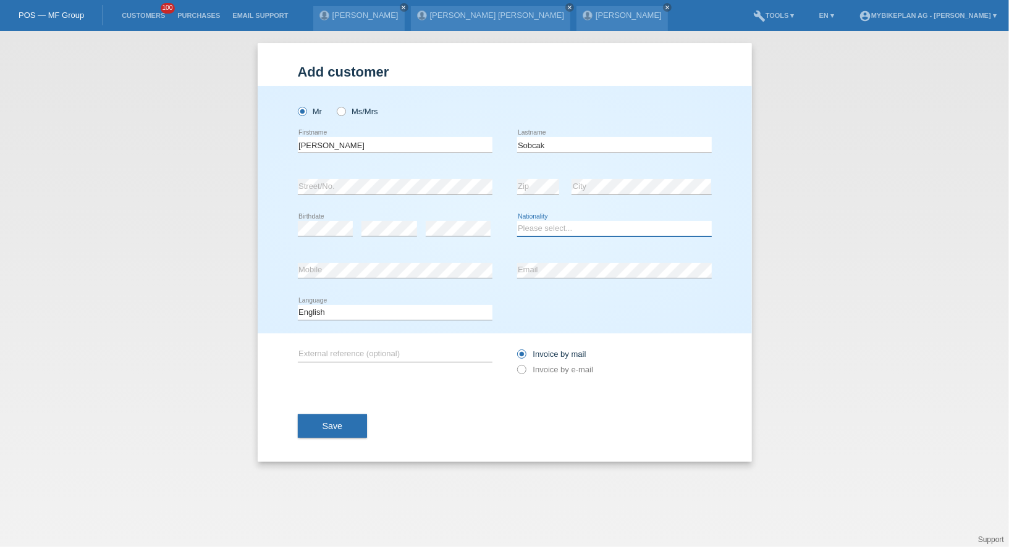
select select "CH"
select select "de"
click at [298, 305] on select "Deutsch Français Italiano English" at bounding box center [395, 312] width 195 height 15
click at [575, 373] on label "Invoice by e-mail" at bounding box center [555, 369] width 77 height 9
click at [525, 373] on input "Invoice by e-mail" at bounding box center [521, 372] width 8 height 15
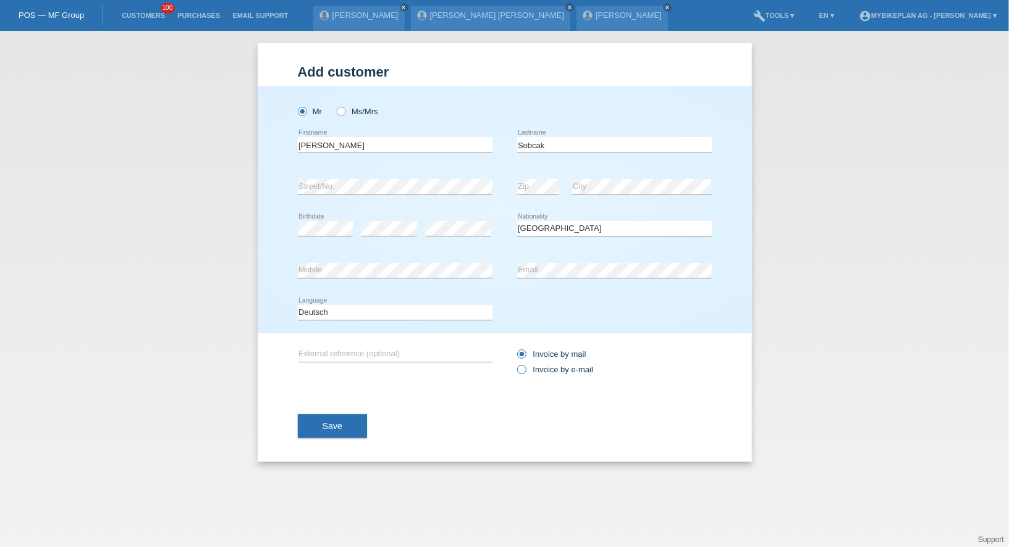
radio input "true"
click at [331, 403] on div "Save" at bounding box center [505, 426] width 414 height 72
click at [331, 421] on span "Save" at bounding box center [332, 426] width 20 height 10
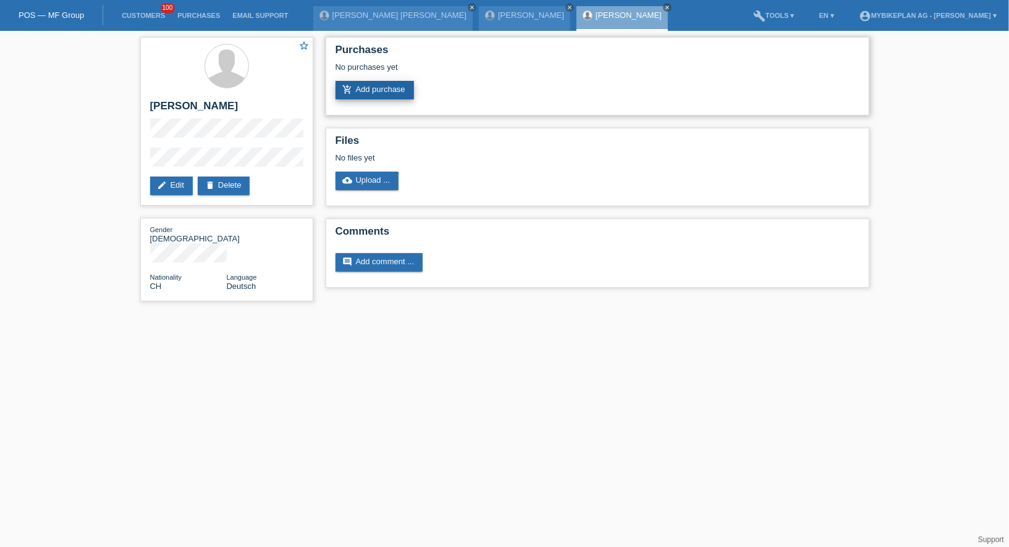
click at [388, 84] on link "add_shopping_cart Add purchase" at bounding box center [374, 90] width 78 height 19
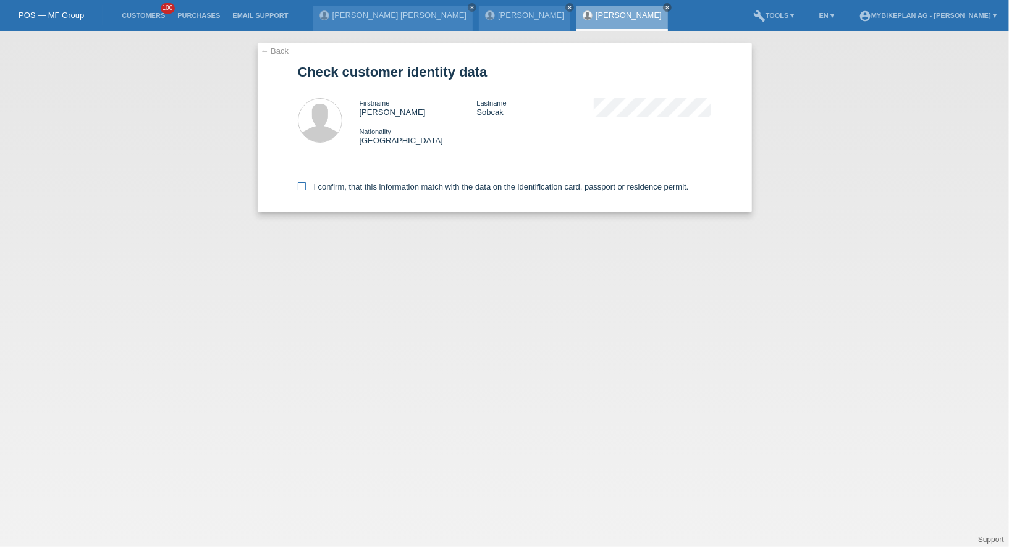
click at [308, 188] on label "I confirm, that this information match with the data on the identification card…" at bounding box center [493, 186] width 391 height 9
click at [306, 188] on input "I confirm, that this information match with the data on the identification card…" at bounding box center [302, 186] width 8 height 8
checkbox input "true"
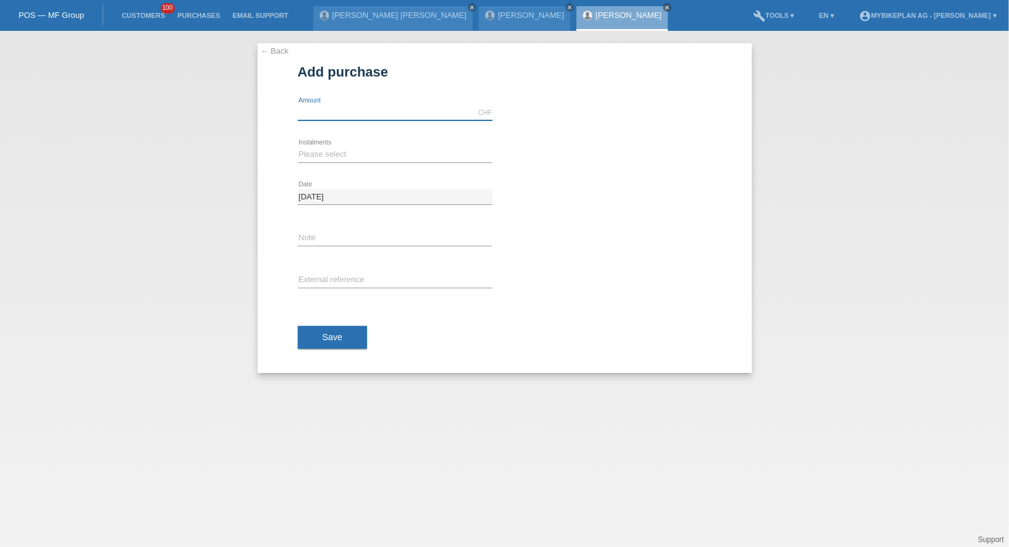
click at [395, 113] on input "text" at bounding box center [395, 112] width 195 height 15
type input "6690.00"
click at [346, 158] on select "Please select 6 instalments 12 instalments 18 instalments 24 instalments 36 ins…" at bounding box center [395, 154] width 195 height 15
select select "487"
click at [298, 147] on select "Please select 6 instalments 12 instalments 18 instalments 24 instalments 36 ins…" at bounding box center [395, 154] width 195 height 15
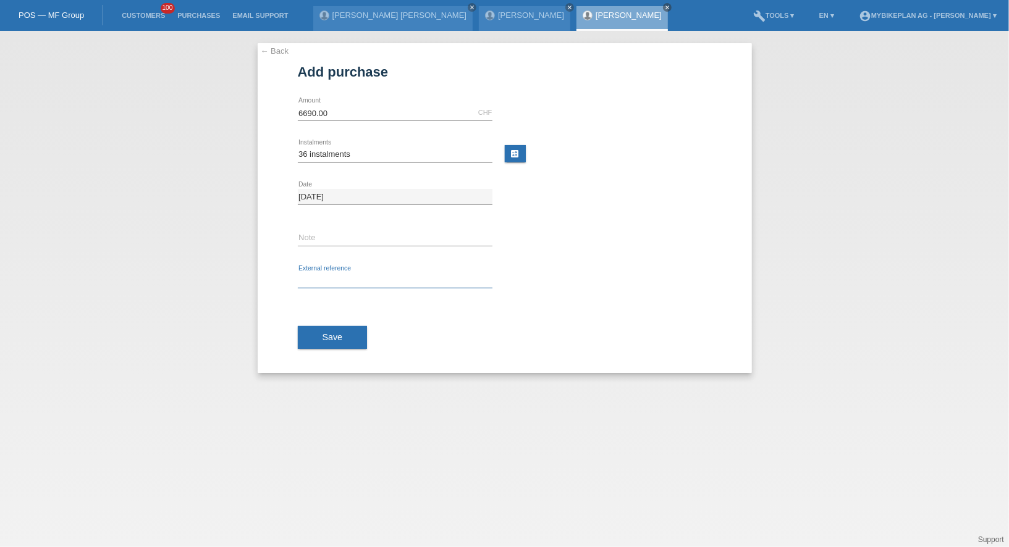
click at [310, 277] on input "text" at bounding box center [395, 280] width 195 height 15
paste input "45303664032"
type input "45303664032"
click at [314, 331] on button "Save" at bounding box center [333, 337] width 70 height 23
